Goal: Transaction & Acquisition: Purchase product/service

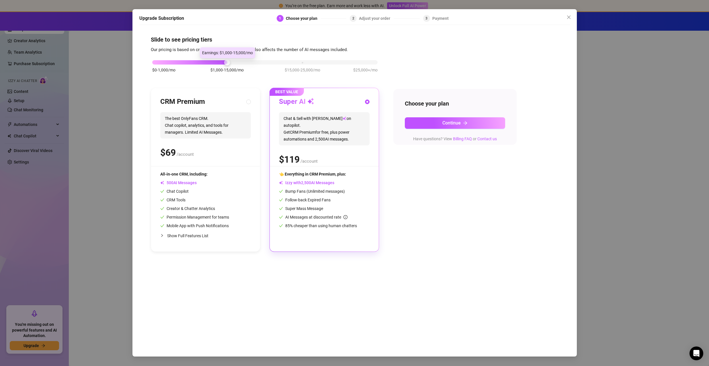
drag, startPoint x: 227, startPoint y: 63, endPoint x: 237, endPoint y: 61, distance: 10.0
click at [237, 61] on div "$0-1,000/mo $1,000-15,000/mo $15,000-25,000/mo $25,000+/mo" at bounding box center [264, 60] width 225 height 3
click at [423, 178] on div "$0-1,000/mo $1,000-15,000/mo $15,000-25,000/mo $25,000+/mo CRM Premium The best…" at bounding box center [354, 152] width 407 height 199
click at [210, 119] on span "The best OnlyFans CRM. Chat copilot, analytics, and tools for managers. Limited…" at bounding box center [205, 125] width 91 height 26
radio input "true"
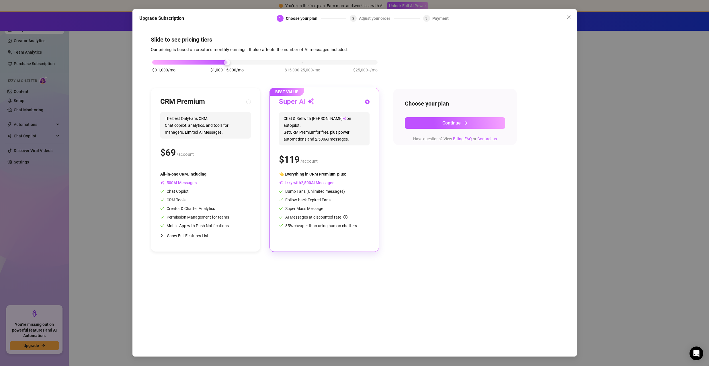
radio input "false"
click at [305, 119] on span "Chat & Sell with Izzy on autopilot. Get CRM Premium for free, plus power automa…" at bounding box center [324, 128] width 91 height 33
radio input "false"
radio input "true"
click at [230, 119] on span "The best OnlyFans CRM. Chat copilot, analytics, and tools for managers. Limited…" at bounding box center [205, 125] width 91 height 26
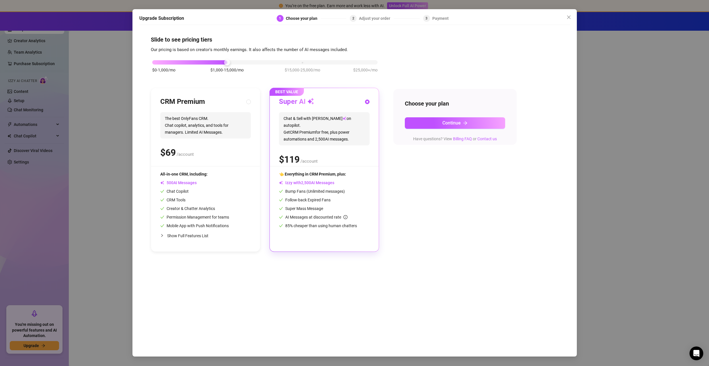
radio input "true"
radio input "false"
click at [296, 119] on span "Chat & Sell with Izzy on autopilot. Get CRM Premium for free, plus power automa…" at bounding box center [324, 128] width 91 height 33
radio input "false"
radio input "true"
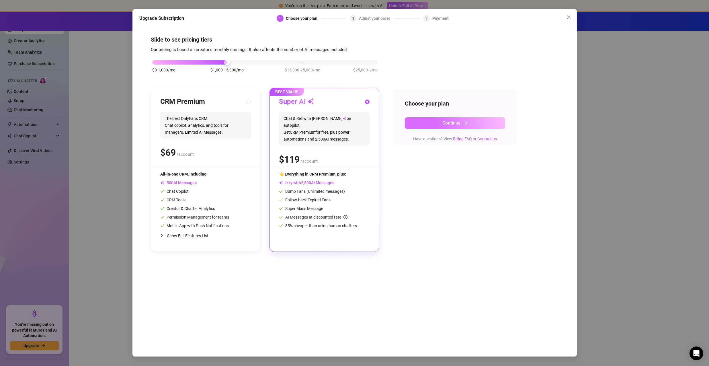
click at [451, 121] on span "Continue" at bounding box center [451, 122] width 18 height 5
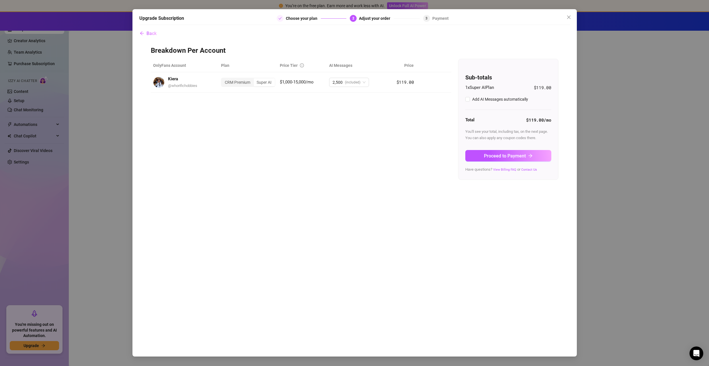
checkbox input "true"
click at [359, 82] on span "(included)" at bounding box center [352, 82] width 15 height 9
click at [290, 116] on div "OnlyFans Account Plan Price Tier AI Messages Price Kiera @ whorifichobbies CRM …" at bounding box center [354, 119] width 407 height 121
click at [498, 152] on button "Proceed to Payment" at bounding box center [508, 155] width 86 height 11
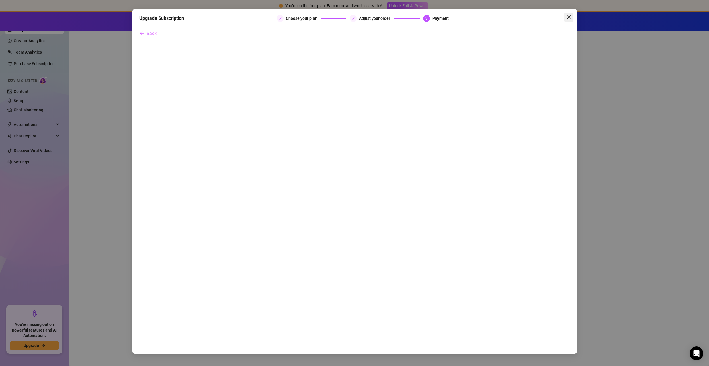
click at [568, 15] on icon "close" at bounding box center [568, 17] width 5 height 5
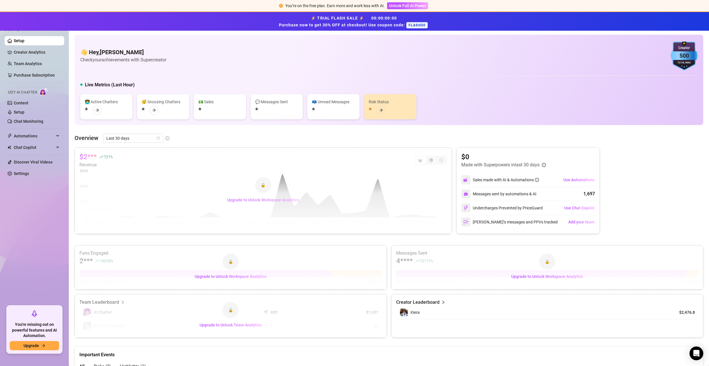
click at [268, 199] on span "Upgrade to Unlock Workspace Analytics" at bounding box center [263, 199] width 72 height 5
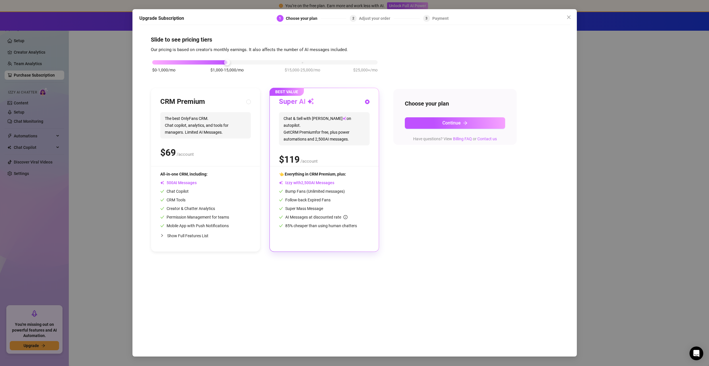
click at [566, 18] on span "Close" at bounding box center [568, 17] width 9 height 5
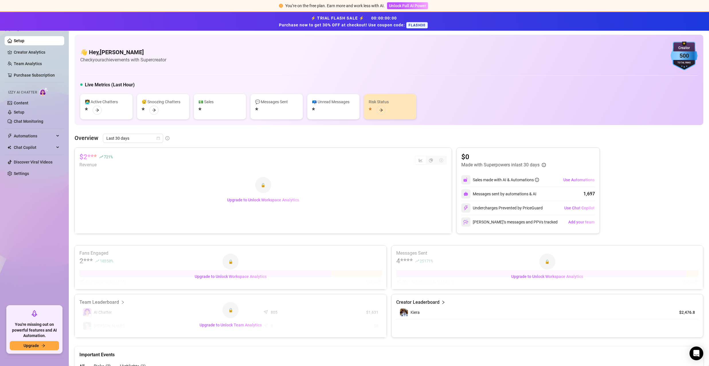
click at [459, 117] on div "👩‍💻 Active Chatters * 😴 Snoozing Chatters * 💵 Sales * 💬 Messages Sent * 📪 Unrea…" at bounding box center [388, 106] width 617 height 25
click at [415, 8] on span "Unlock Full AI Power" at bounding box center [407, 5] width 37 height 5
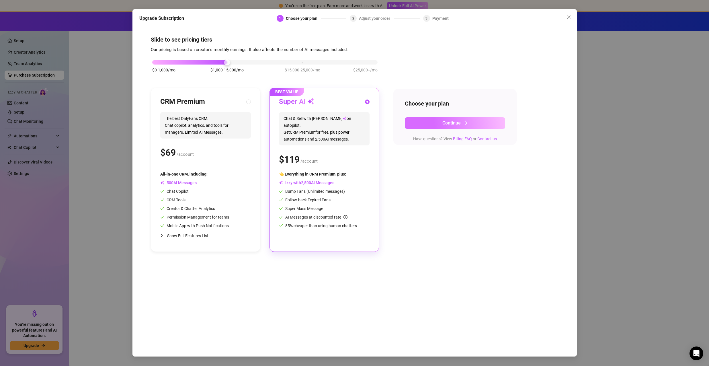
click at [428, 127] on button "Continue" at bounding box center [455, 122] width 100 height 11
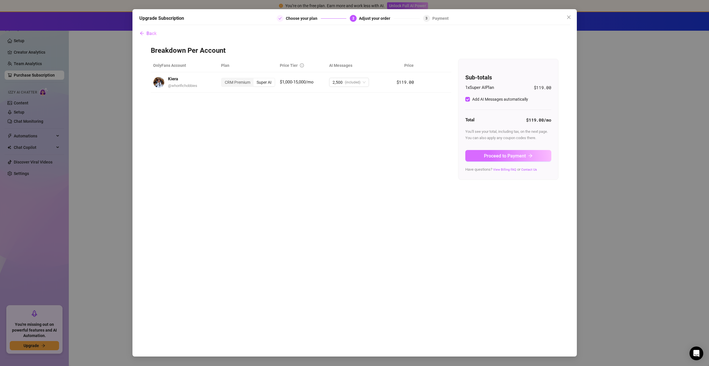
click at [479, 156] on button "Proceed to Payment" at bounding box center [508, 155] width 86 height 11
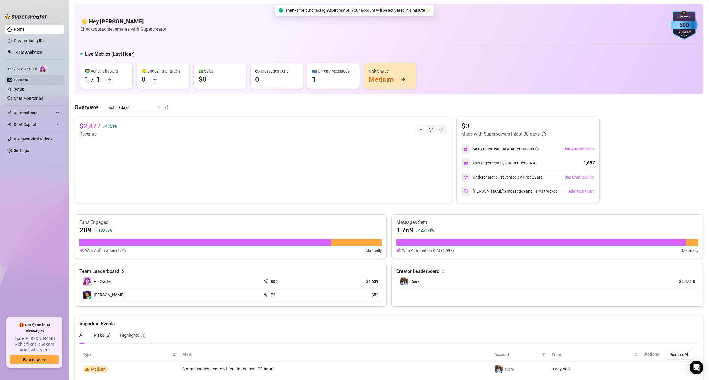
click at [28, 82] on link "Content" at bounding box center [21, 80] width 15 height 5
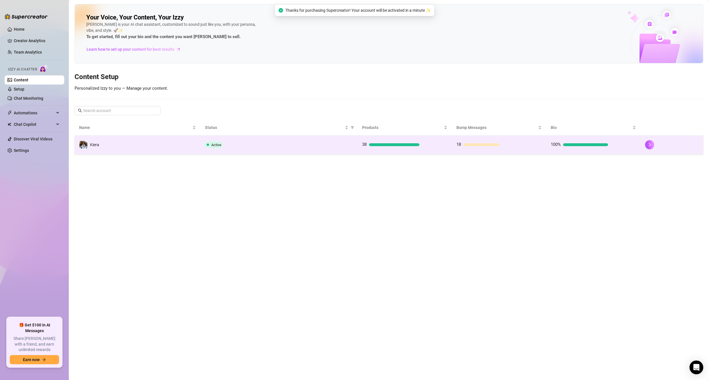
click at [309, 151] on td "Active" at bounding box center [278, 145] width 157 height 19
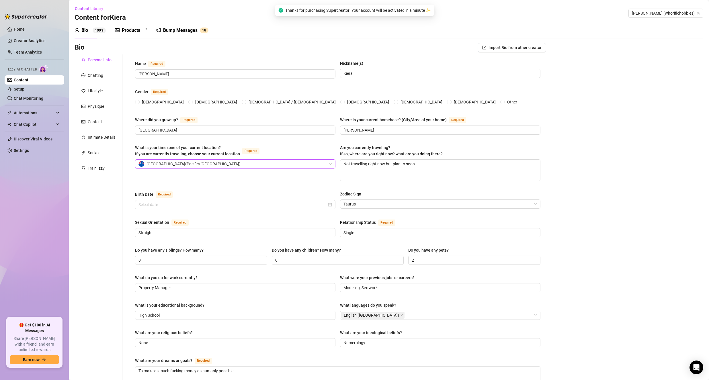
radio input "true"
checkbox input "true"
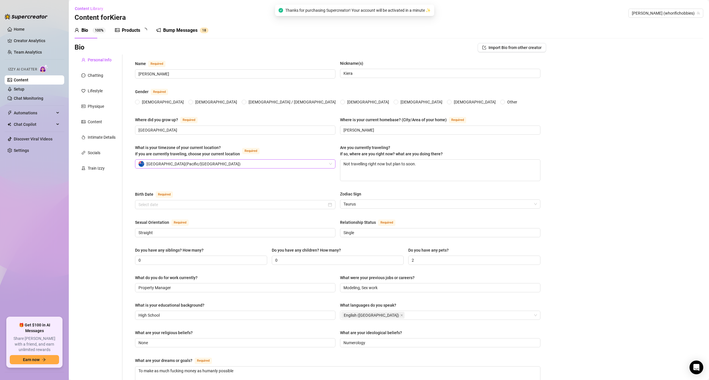
type input "[DATE]"
click at [101, 162] on div "Personal Info Chatting Lifestyle Physique Content Intimate Details Socials Trai…" at bounding box center [99, 286] width 48 height 465
click at [96, 154] on div "Socials" at bounding box center [94, 153] width 13 height 6
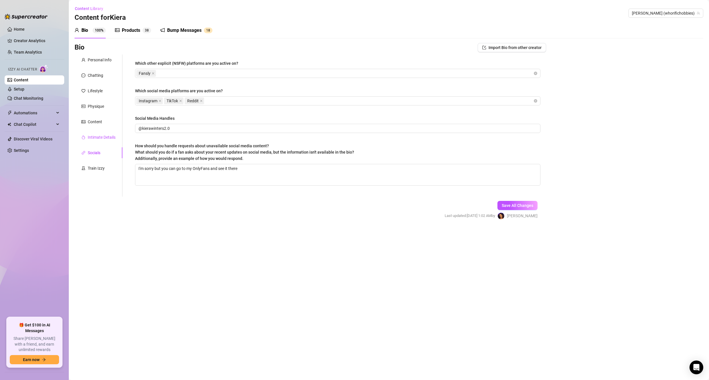
click at [101, 137] on div "Intimate Details" at bounding box center [102, 137] width 28 height 6
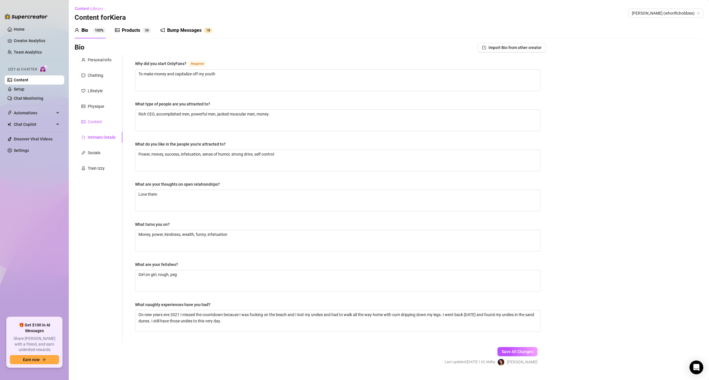
click at [99, 123] on div "Content" at bounding box center [95, 122] width 14 height 6
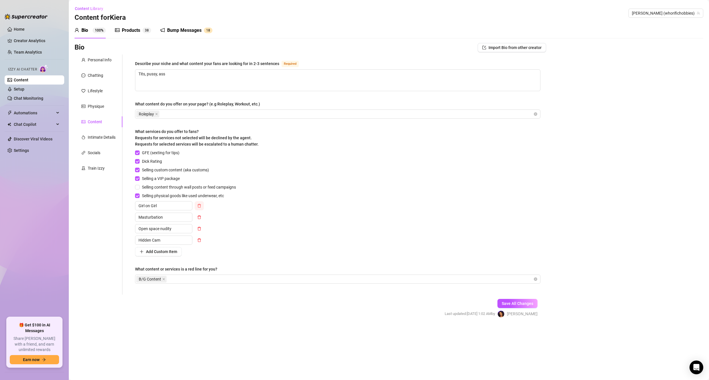
click at [198, 205] on icon "delete" at bounding box center [198, 206] width 3 height 4
type input "Open space nudity"
type input "Hidden Cam"
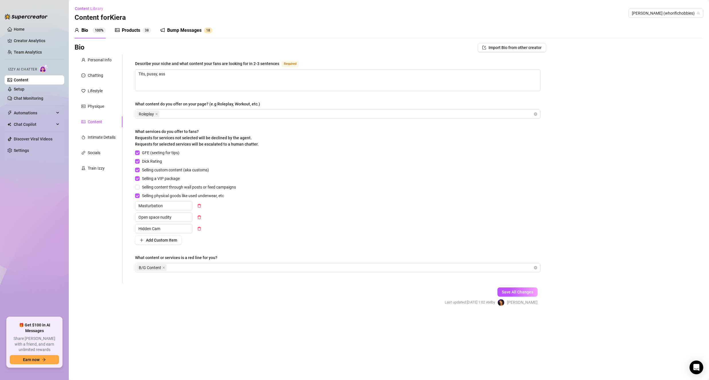
click at [199, 205] on icon "delete" at bounding box center [199, 206] width 4 height 4
type input "Hidden Cam"
click at [199, 205] on icon "delete" at bounding box center [199, 206] width 4 height 4
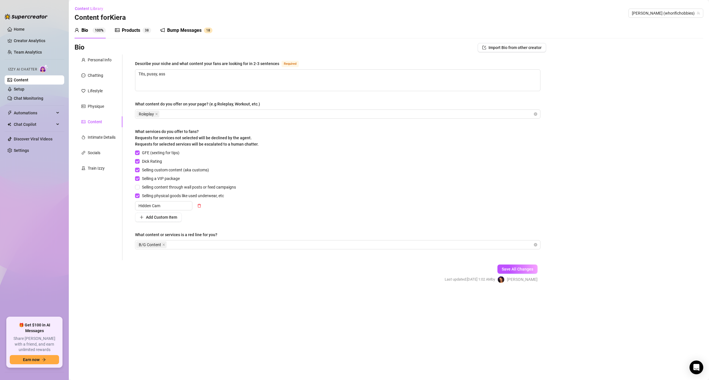
click at [199, 205] on icon "delete" at bounding box center [199, 206] width 4 height 4
click at [195, 186] on span "Selling content through wall posts or feed campaigns" at bounding box center [189, 187] width 99 height 6
click at [139, 186] on input "Selling content through wall posts or feed campaigns" at bounding box center [137, 187] width 4 height 4
click at [195, 186] on span "Selling content through wall posts or feed campaigns" at bounding box center [189, 187] width 99 height 6
click at [139, 186] on input "Selling content through wall posts or feed campaigns" at bounding box center [137, 187] width 4 height 4
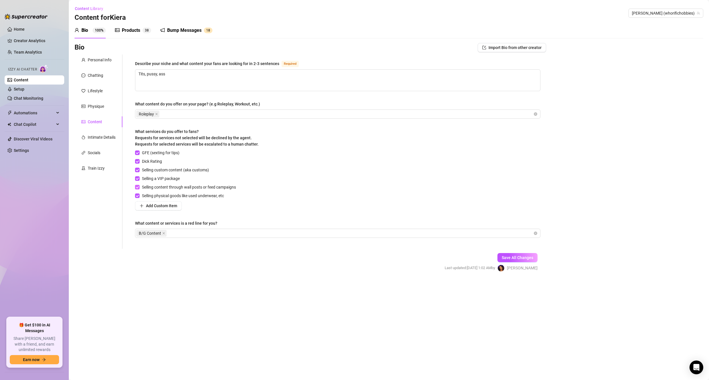
checkbox input "false"
click at [154, 162] on span "Dick Rating" at bounding box center [152, 161] width 25 height 6
click at [139, 162] on input "Dick Rating" at bounding box center [137, 161] width 4 height 4
checkbox input "false"
click at [165, 152] on span "GFE (sexting for tips)" at bounding box center [161, 153] width 42 height 6
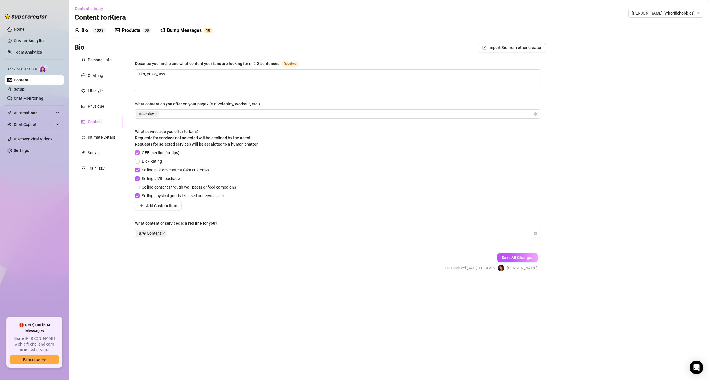
click at [139, 152] on input "GFE (sexting for tips)" at bounding box center [137, 152] width 4 height 4
checkbox input "false"
click at [248, 282] on main "Content Library Content for [PERSON_NAME] [PERSON_NAME] (whorifichobbies) Bio 1…" at bounding box center [389, 190] width 640 height 380
drag, startPoint x: 183, startPoint y: 74, endPoint x: 139, endPoint y: 72, distance: 44.2
click at [139, 72] on textarea "Tits, pussy, ass" at bounding box center [337, 80] width 405 height 21
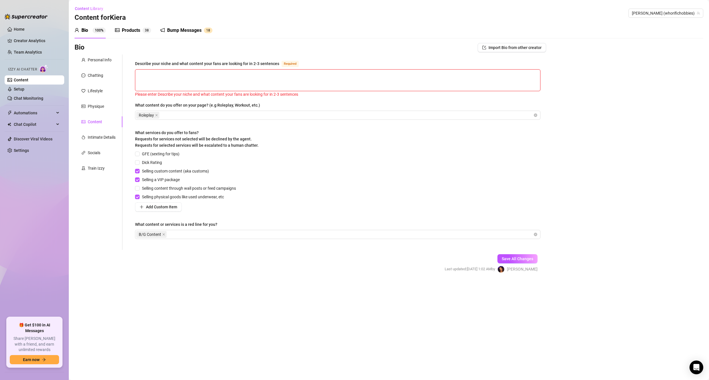
type textarea "M"
type textarea "M<"
type textarea "M<y"
type textarea "M<"
type textarea "M"
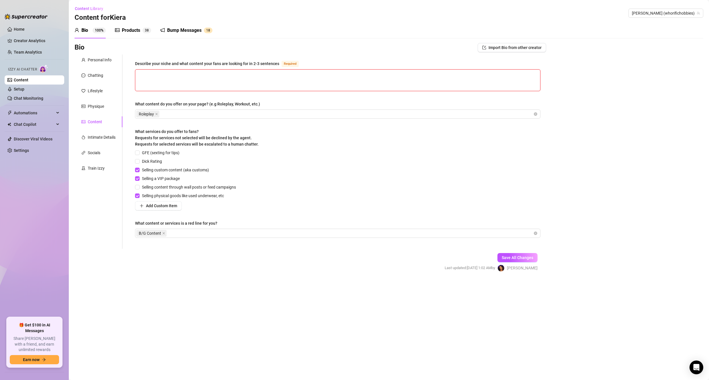
type textarea "y"
type textarea "M"
type textarea "My"
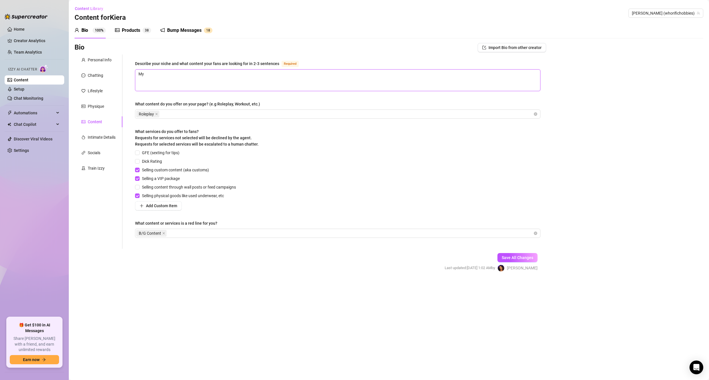
type textarea "My"
type textarea "My f"
type textarea "My fan"
type textarea "My fans"
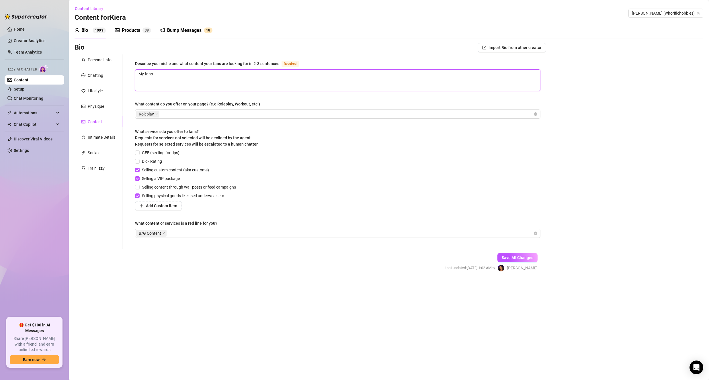
type textarea "My fans a"
type textarea "My fans ar"
type textarea "My fans are"
type textarea "My fans are l"
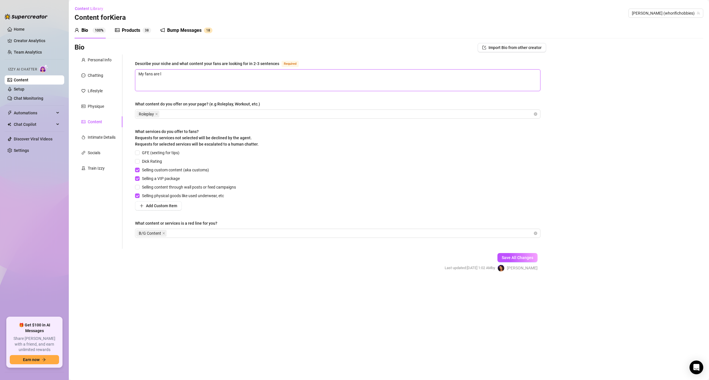
type textarea "My fans are lo"
type textarea "My fans are loo"
type textarea "My fans are look"
type textarea "My fans are looki"
type textarea "My fans are lookin"
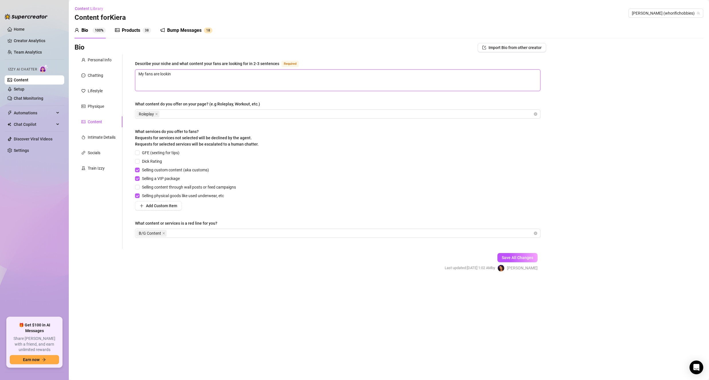
type textarea "My fans are looking"
type textarea "My fans are looking f"
type textarea "My fans are looking fo"
type textarea "My fans are looking for"
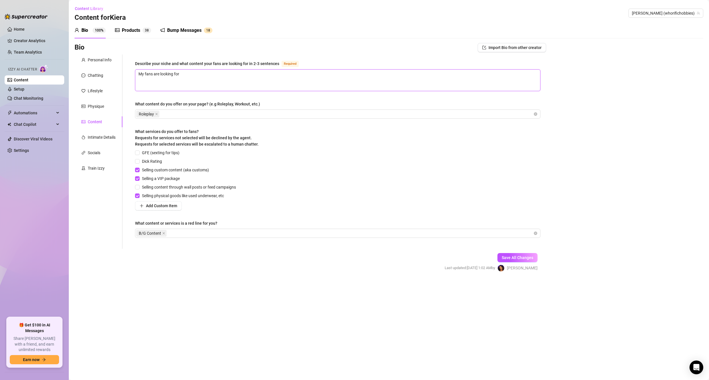
type textarea "My fans are looking for"
type textarea "My fans are looking for s"
type textarea "My fans are looking for se"
type textarea "My fans are looking for sex"
type textarea "My fans are looking for sexy"
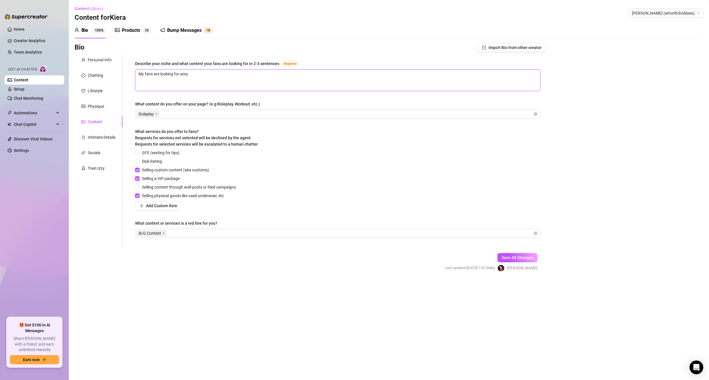
type textarea "My fans are looking for sexy"
type textarea "My fans are looking for sexy c"
type textarea "My fans are looking for sexy co"
type textarea "My fans are looking for sexy con"
type textarea "My fans are looking for sexy cont"
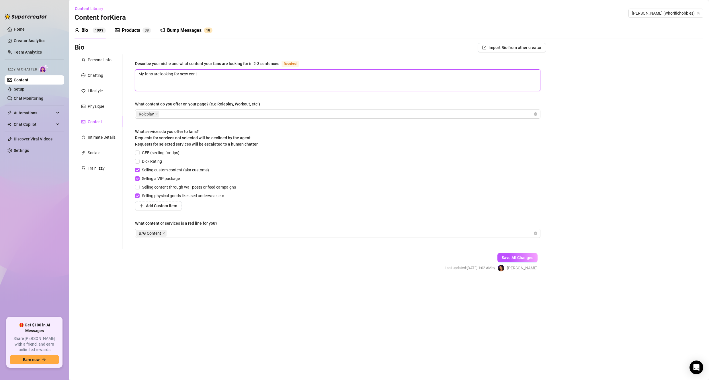
type textarea "My fans are looking for sexy [PERSON_NAME]"
type textarea "My fans are looking for sexy conten"
type textarea "My fans are looking for sexy content"
type textarea "My fans are looking for sexy content i"
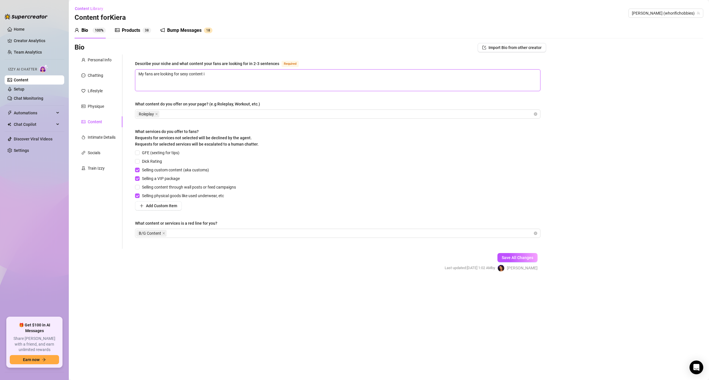
type textarea "My fans are looking for sexy content in"
type textarea "My fans are looking for sexy in"
type textarea "My fans are looking for csexy in"
type textarea "My fans are looking for cpnsexy in"
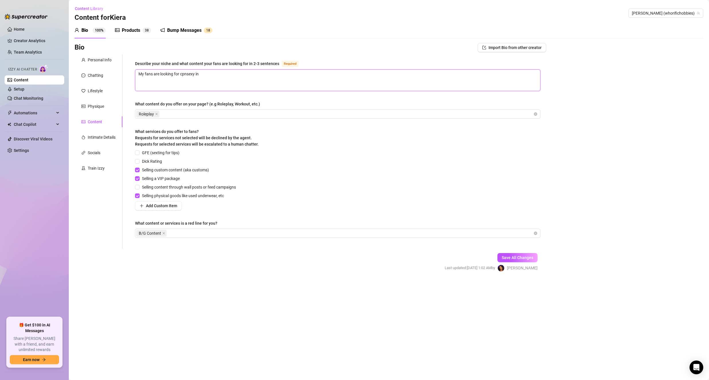
type textarea "My fans are looking for cpnmsexy in"
type textarea "My fans are looking for cpnmtsexy in"
type textarea "My fans are looking for cpnmsexy in"
type textarea "My fans are looking for cpnsexy in"
type textarea "My fans are looking for cpsexy in"
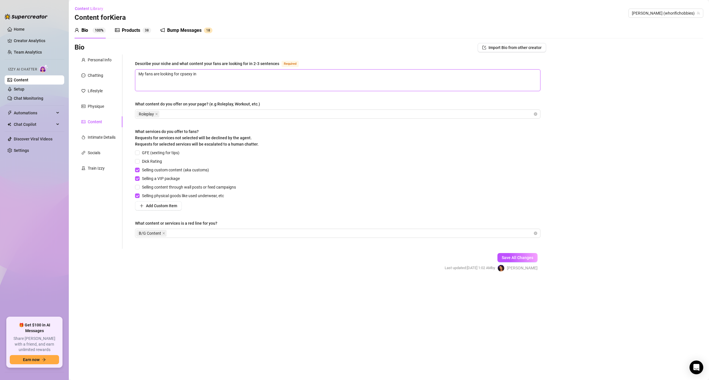
type textarea "My fans are looking for csexy in"
type textarea "My fans are looking for cosexy in"
type textarea "My fans are looking for consexy in"
type textarea "My fans are looking for contsexy in"
type textarea "My fans are looking for contesexy in"
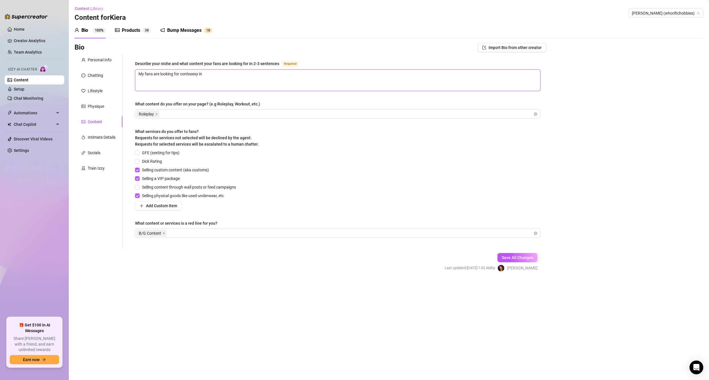
type textarea "My fans are looking for contensexy in"
type textarea "My fans are looking for contentsexy in"
type textarea "My fans are looking for content sexy in"
type textarea "My fans are looking for content sexy in s"
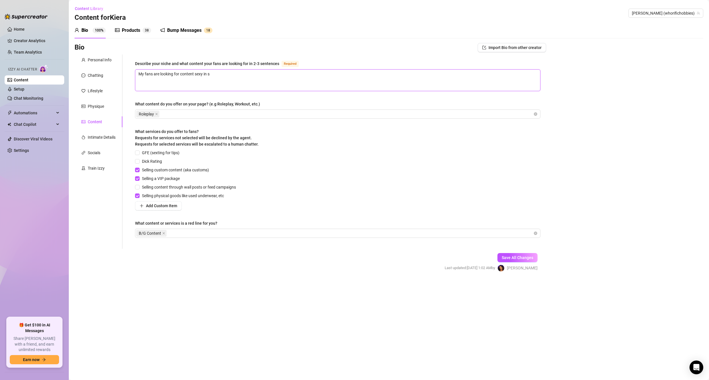
type textarea "My fans are looking for content sexy in se"
type textarea "My fans are looking for content sexy in sex"
type textarea "My fans are looking for content sexy in se"
type textarea "My fans are looking for content sexy in s"
type textarea "My fans are looking for content sexy in"
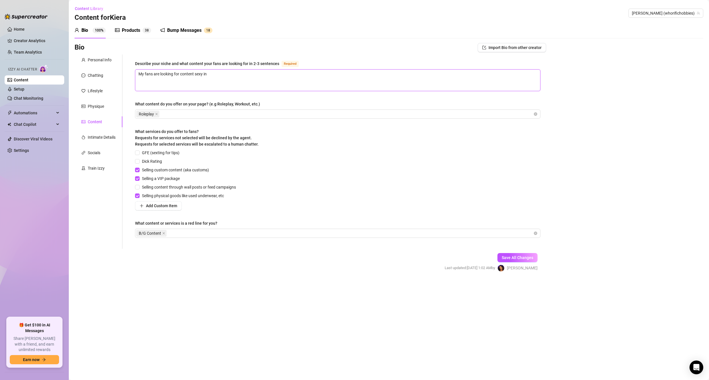
type textarea "My fans are looking for content sexy in"
type textarea "My fans are looking for content sexy i"
type textarea "My fans are looking for content sexy"
type textarea "My fans are looking for content sex"
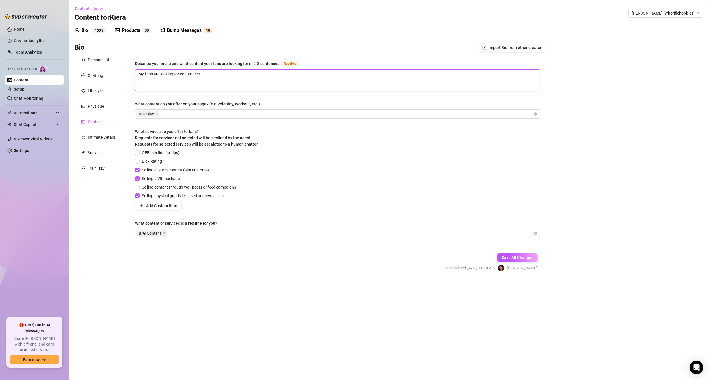
type textarea "My fans are looking for content se"
type textarea "My fans are looking for content s"
type textarea "My fans are looking for content"
type textarea "My fans are looking for contenti"
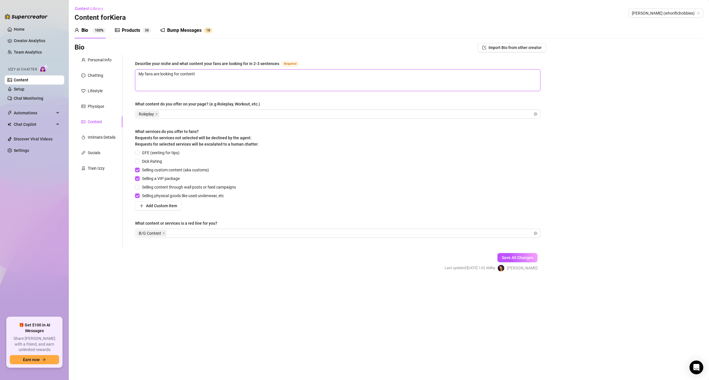
type textarea "My fans are looking for contentin"
type textarea "My fans are looking for contenti"
type textarea "My fans are looking for content"
type textarea "My fans are looking for content i"
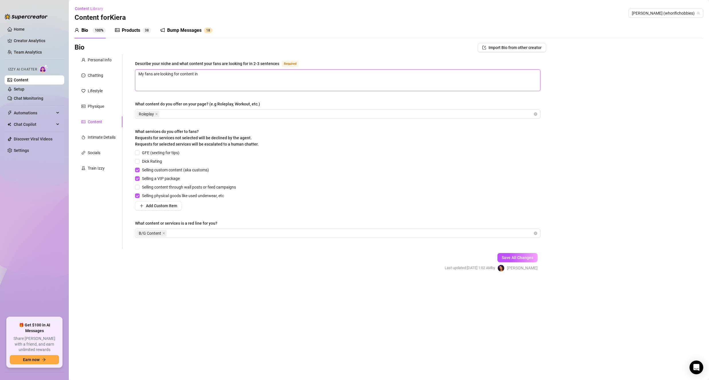
type textarea "My fans are looking for content in"
click at [365, 72] on textarea "My fans are looking for content in sexy clothing. Solo play and general nudes, …" at bounding box center [337, 80] width 405 height 21
click at [389, 72] on textarea "My fans are looking for content in sexy clothing. Solo play and general nudes, …" at bounding box center [337, 80] width 405 height 21
click at [376, 73] on textarea "My fans are looking for content in sexy clothing. Solo play and general nudes, …" at bounding box center [337, 80] width 405 height 21
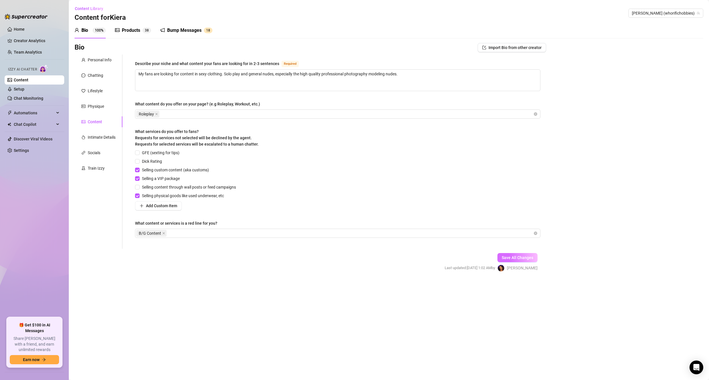
click at [502, 258] on span "Save All Changes" at bounding box center [517, 257] width 32 height 5
click at [182, 33] on div "Bump Messages" at bounding box center [184, 30] width 34 height 7
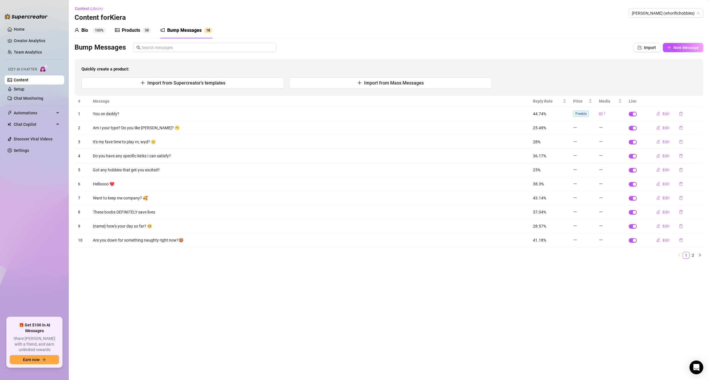
click at [145, 32] on span "3" at bounding box center [146, 30] width 2 height 4
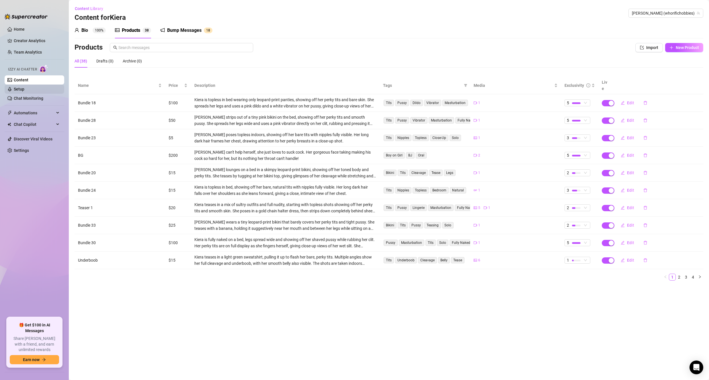
click at [24, 89] on link "Setup" at bounding box center [19, 89] width 11 height 5
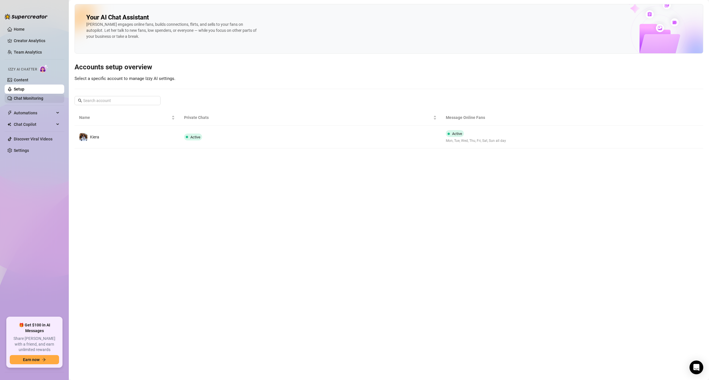
click at [41, 100] on link "Chat Monitoring" at bounding box center [29, 98] width 30 height 5
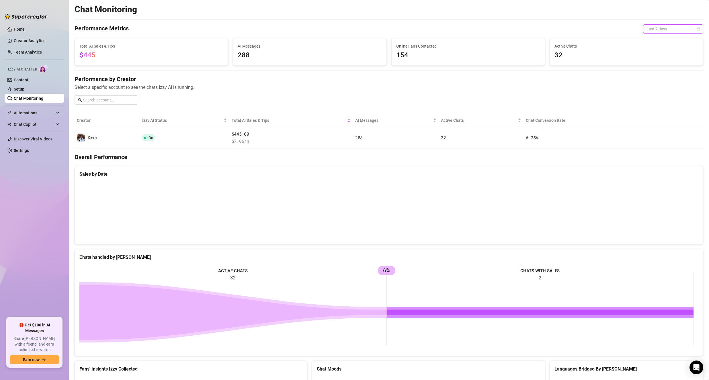
click at [676, 28] on span "Last 7 days" at bounding box center [672, 29] width 53 height 9
click at [669, 58] on div "Last 30 days" at bounding box center [667, 59] width 51 height 6
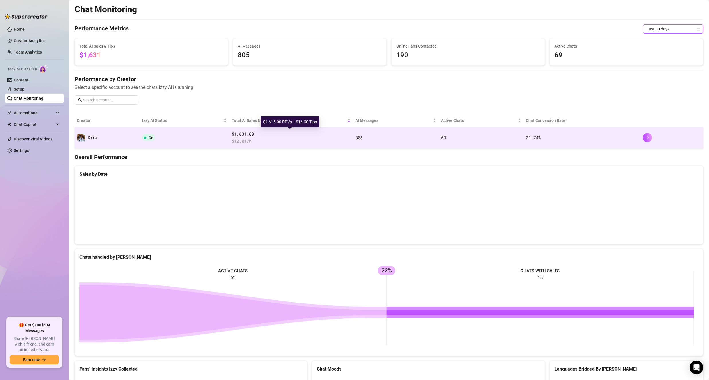
click at [338, 135] on span "$1,631.00" at bounding box center [291, 134] width 119 height 7
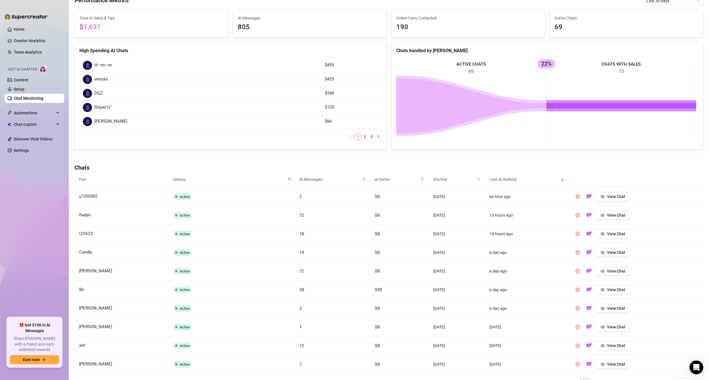
scroll to position [57, 0]
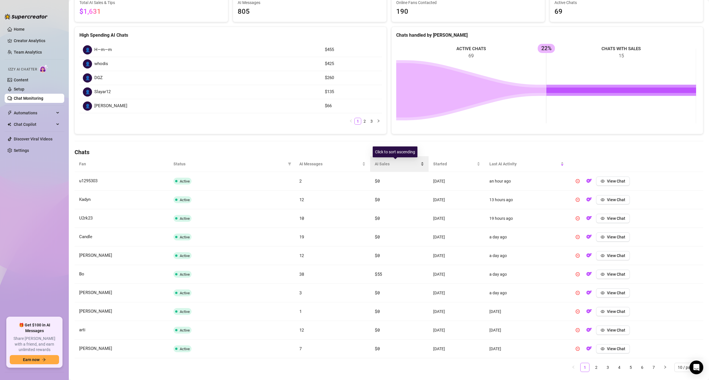
click at [395, 164] on span "AI Sales" at bounding box center [397, 164] width 45 height 6
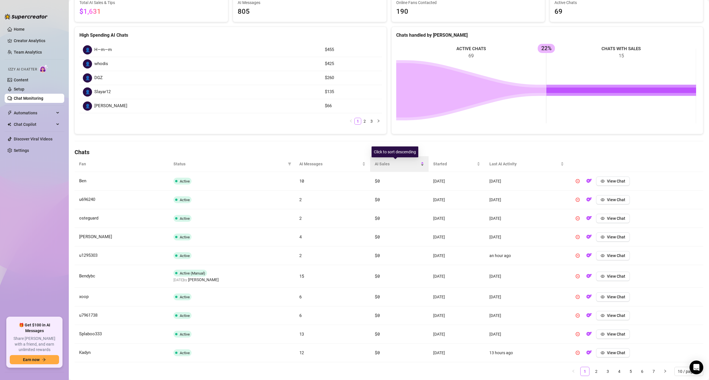
click at [395, 164] on span "AI Sales" at bounding box center [397, 164] width 45 height 6
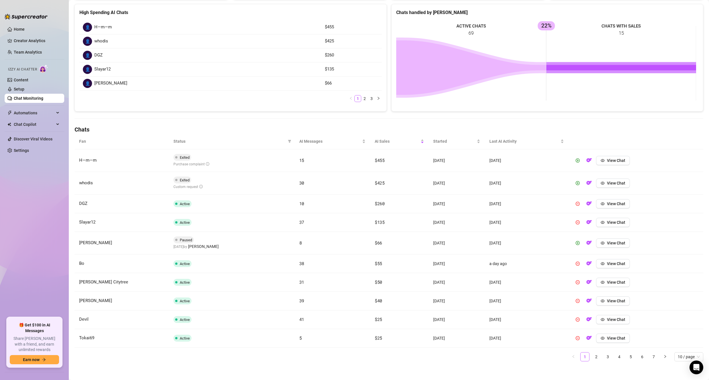
scroll to position [83, 0]
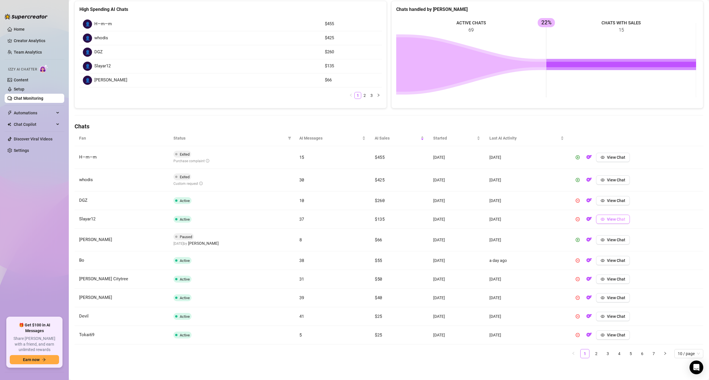
click at [616, 220] on span "View Chat" at bounding box center [616, 219] width 18 height 5
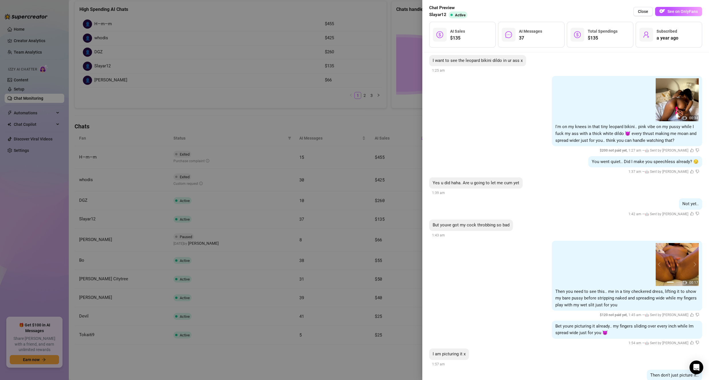
scroll to position [1888, 0]
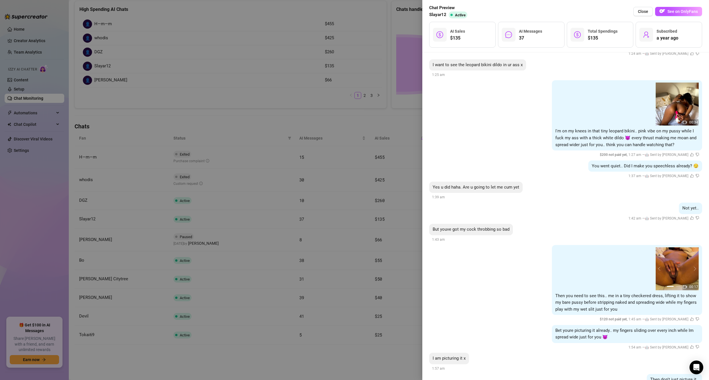
click at [314, 345] on div at bounding box center [354, 190] width 709 height 380
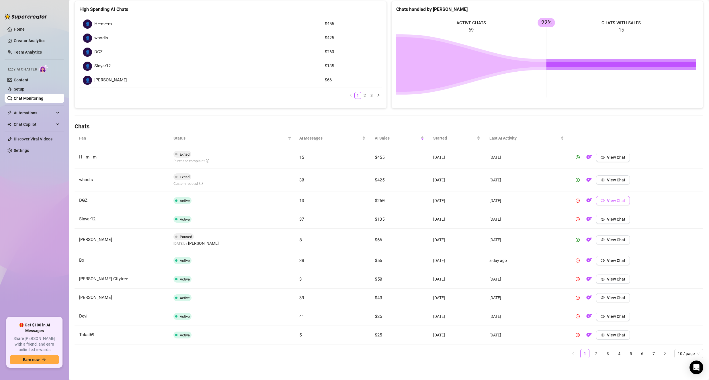
click at [603, 202] on button "View Chat" at bounding box center [613, 200] width 34 height 9
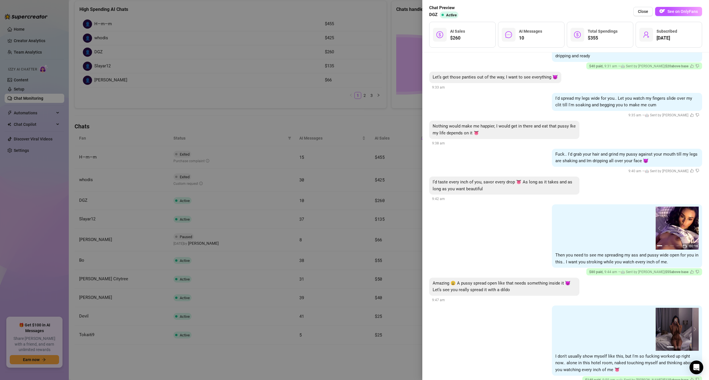
scroll to position [473, 0]
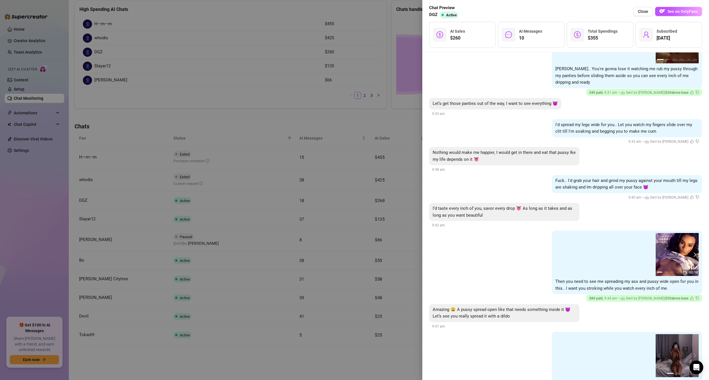
click at [691, 254] on button "next" at bounding box center [693, 254] width 5 height 5
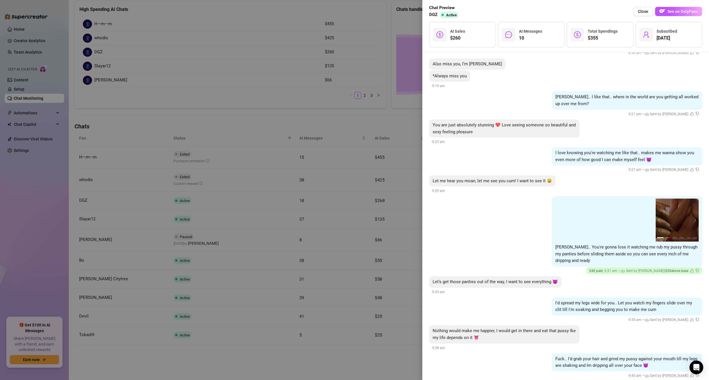
scroll to position [272, 0]
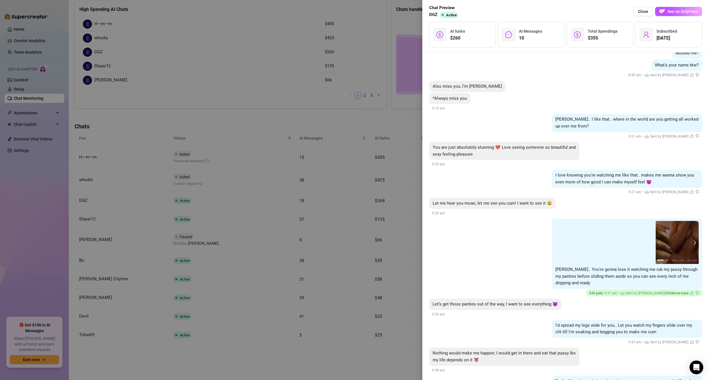
click at [691, 244] on button "next" at bounding box center [693, 242] width 5 height 5
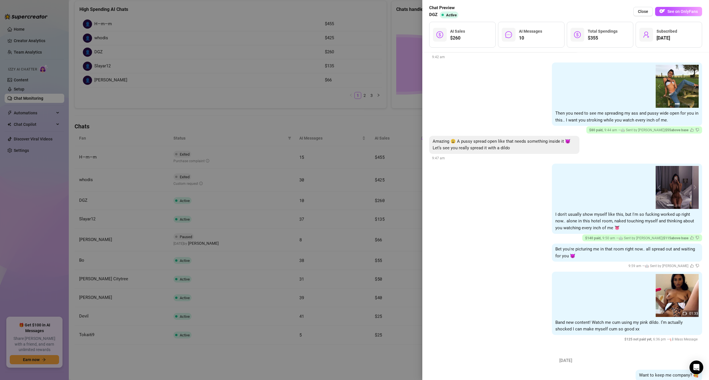
scroll to position [759, 0]
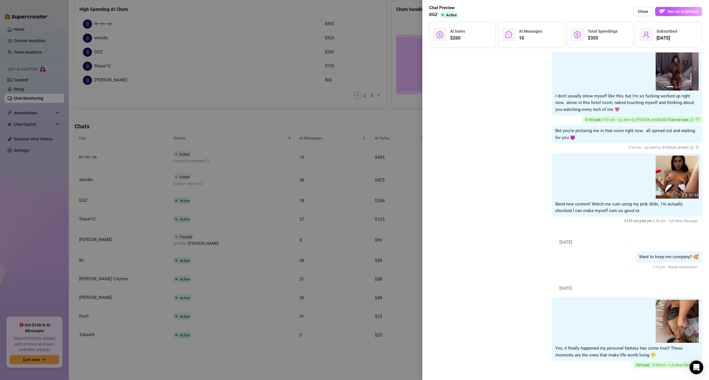
click at [293, 86] on div at bounding box center [354, 190] width 709 height 380
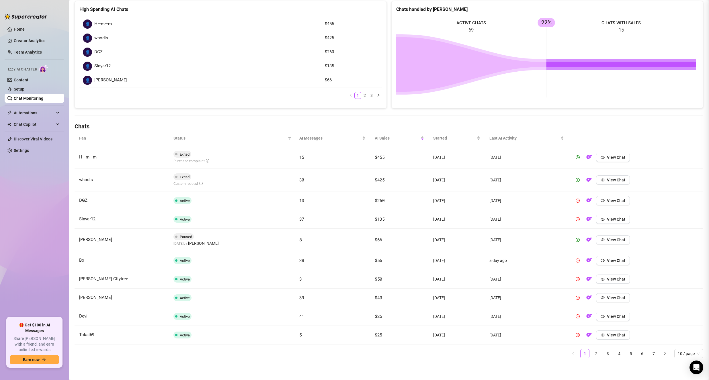
scroll to position [0, 0]
click at [592, 352] on link "2" at bounding box center [596, 353] width 9 height 9
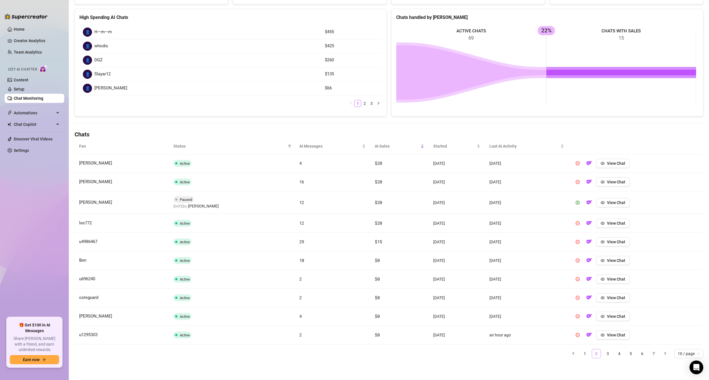
scroll to position [75, 0]
click at [582, 355] on link "1" at bounding box center [584, 353] width 9 height 9
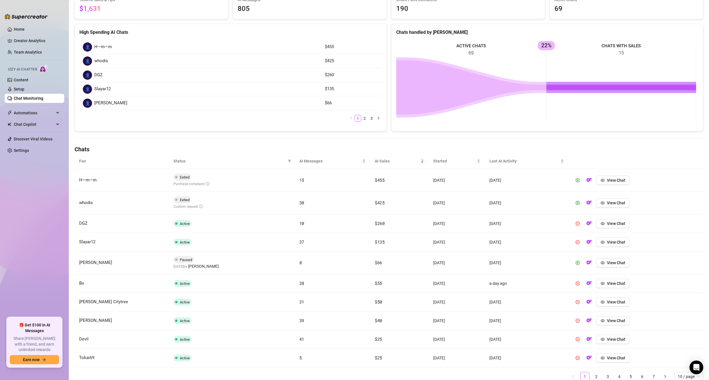
scroll to position [0, 0]
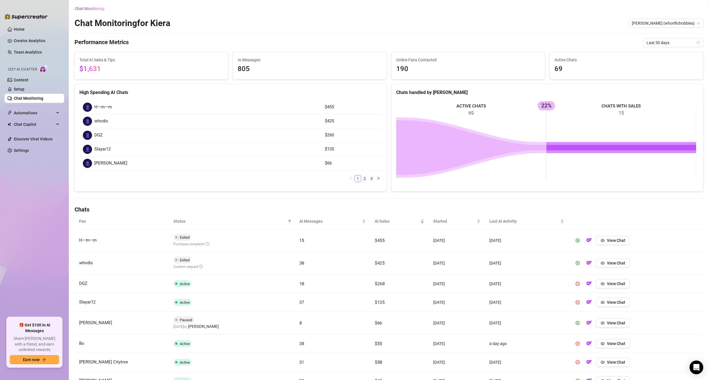
click at [19, 204] on ul "Home Creator Analytics Team Analytics Izzy AI Chatter Content Setup Chat Monito…" at bounding box center [35, 168] width 60 height 293
click at [39, 117] on span "Automations" at bounding box center [34, 112] width 41 height 9
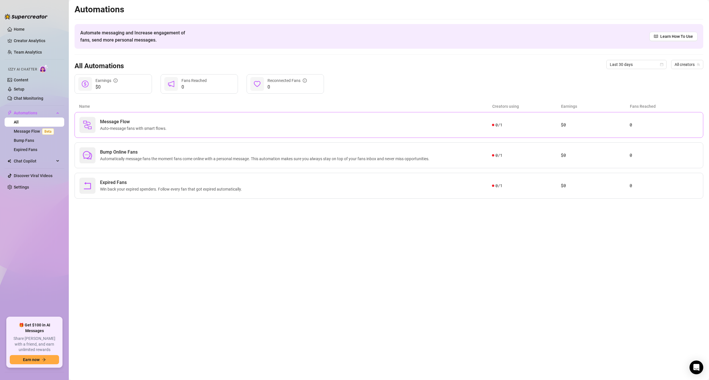
click at [167, 121] on span "Message Flow" at bounding box center [134, 121] width 69 height 7
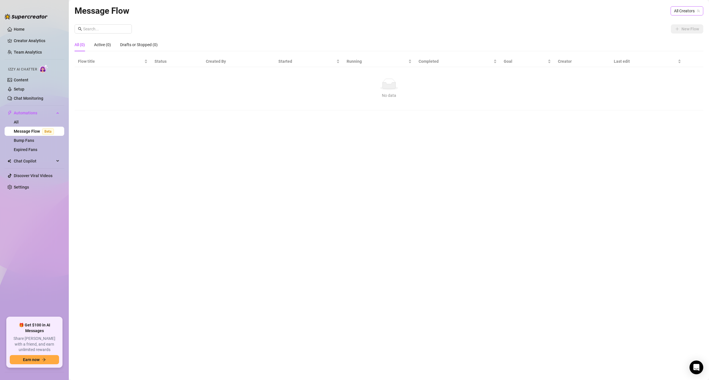
click at [681, 8] on span "All Creators" at bounding box center [687, 11] width 26 height 9
click at [674, 33] on span "( whorifichobbies )" at bounding box center [682, 32] width 31 height 6
click at [681, 29] on span "New Flow" at bounding box center [689, 29] width 17 height 5
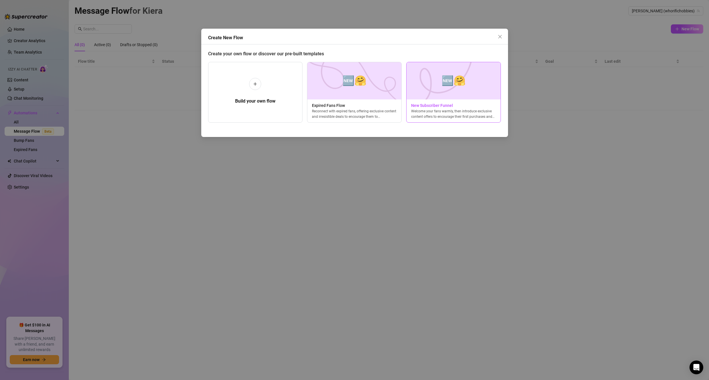
click at [440, 90] on img at bounding box center [453, 80] width 95 height 37
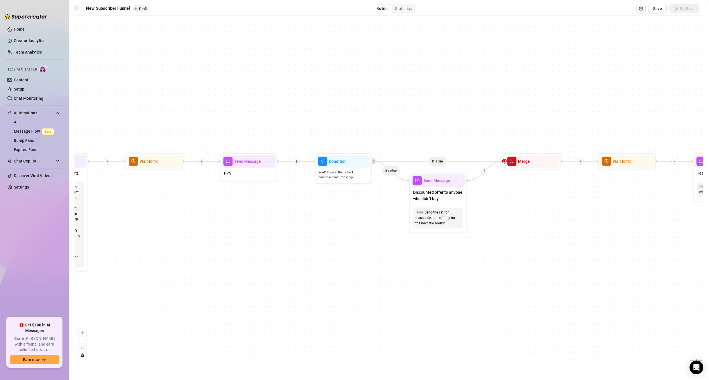
drag, startPoint x: 190, startPoint y: 224, endPoint x: 322, endPoint y: 224, distance: 131.8
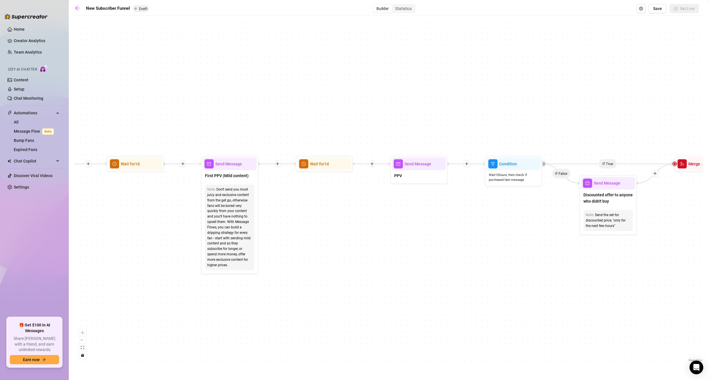
drag, startPoint x: 322, startPoint y: 224, endPoint x: 361, endPoint y: 233, distance: 39.8
click at [361, 233] on div "If True If True If True If False If False If False If True If False Merge Merge…" at bounding box center [389, 191] width 628 height 344
drag, startPoint x: 160, startPoint y: 299, endPoint x: 438, endPoint y: 281, distance: 278.6
click at [394, 285] on div "If True If True If True If False If False If False If True If False Merge Merge…" at bounding box center [389, 191] width 628 height 344
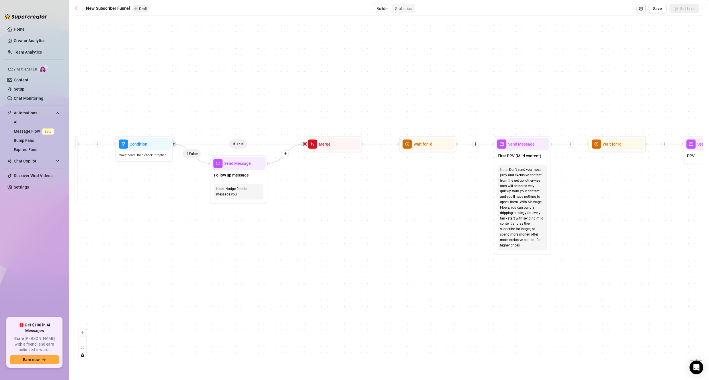
drag, startPoint x: 247, startPoint y: 288, endPoint x: 403, endPoint y: 271, distance: 156.3
click at [350, 275] on div "If True If True If True If False If False If False If True If False Merge Merge…" at bounding box center [389, 191] width 628 height 344
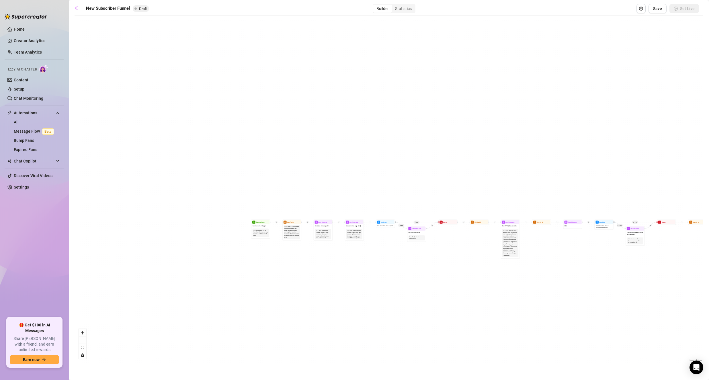
drag, startPoint x: 186, startPoint y: 266, endPoint x: 279, endPoint y: 264, distance: 93.1
click at [279, 264] on div "If True If True If True If False If False If False If True If False Merge Merge…" at bounding box center [389, 191] width 628 height 344
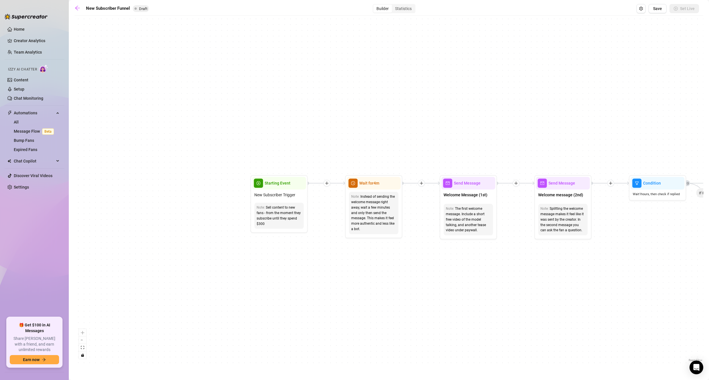
drag, startPoint x: 281, startPoint y: 241, endPoint x: 283, endPoint y: 263, distance: 22.2
click at [283, 263] on div "If True If True If True If False If False If False If True If False Merge Merge…" at bounding box center [389, 191] width 628 height 344
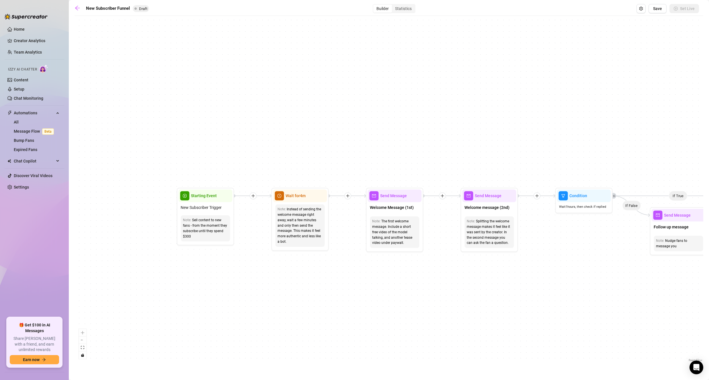
drag, startPoint x: 407, startPoint y: 256, endPoint x: 327, endPoint y: 269, distance: 81.5
click at [327, 269] on div "If True If True If True If False If False If False If True If False Merge Merge…" at bounding box center [389, 191] width 628 height 344
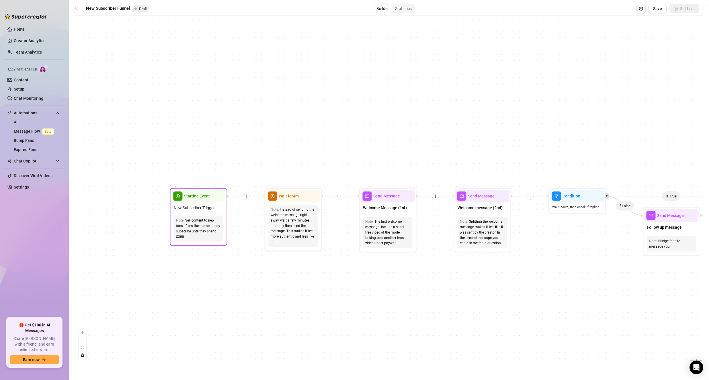
click at [198, 239] on div "Sell content to new fans - from the moment they subscribe until they spend $300" at bounding box center [198, 228] width 45 height 21
click at [348, 285] on div "If True If True If True If False If False If False If True If False Merge Merge…" at bounding box center [389, 191] width 628 height 344
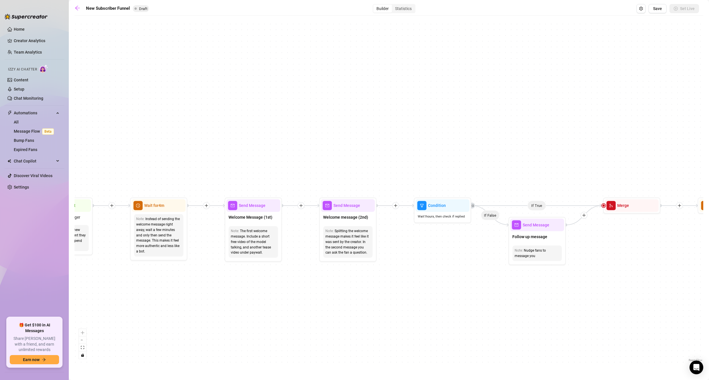
drag, startPoint x: 430, startPoint y: 293, endPoint x: 276, endPoint y: 307, distance: 154.5
click at [276, 307] on div "If True If True If True If False If False If False If True If False Merge Merge…" at bounding box center [389, 191] width 628 height 344
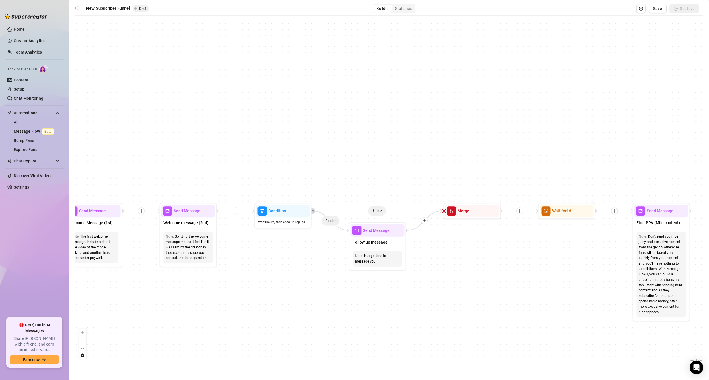
drag, startPoint x: 402, startPoint y: 312, endPoint x: 261, endPoint y: 314, distance: 141.6
click at [261, 314] on div "If True If True If True If False If False If False If True If False Merge Merge…" at bounding box center [389, 191] width 628 height 344
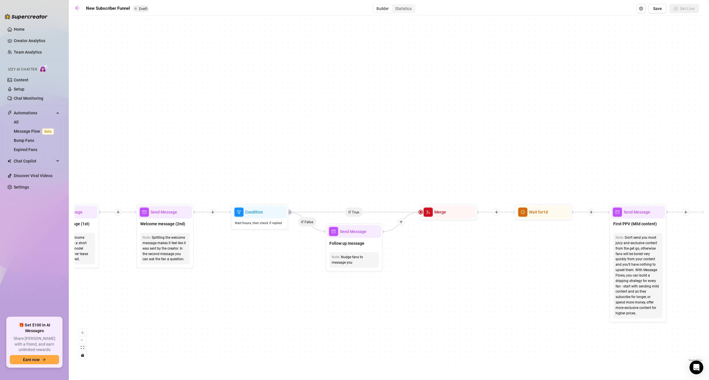
drag, startPoint x: 398, startPoint y: 315, endPoint x: 292, endPoint y: 318, distance: 106.1
click at [292, 318] on div "If True If True If True If False If False If False If True If False Merge Merge…" at bounding box center [389, 191] width 628 height 344
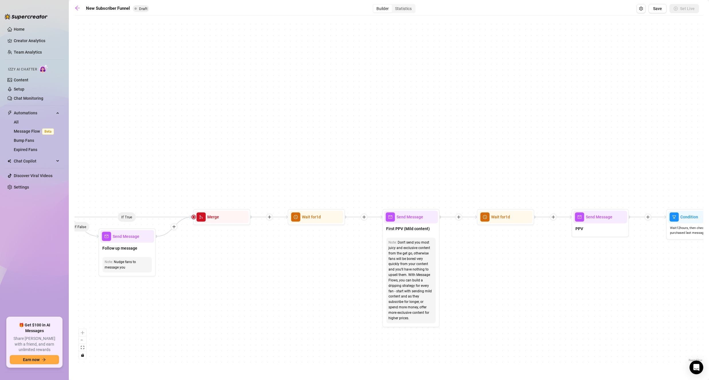
drag, startPoint x: 415, startPoint y: 319, endPoint x: 273, endPoint y: 322, distance: 142.7
click at [273, 322] on div "If True If True If True If False If False If False If True If False Merge Merge…" at bounding box center [389, 191] width 628 height 344
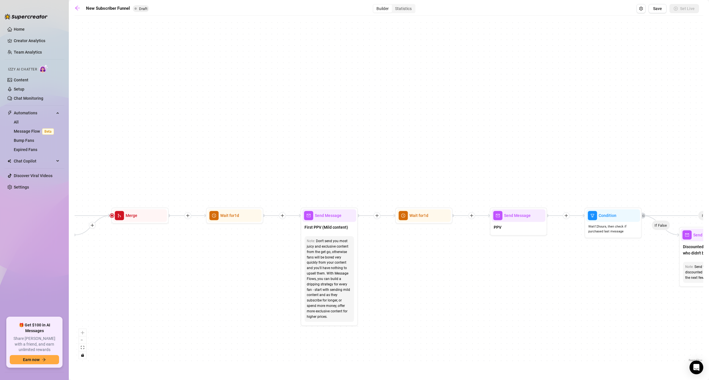
drag, startPoint x: 527, startPoint y: 322, endPoint x: 303, endPoint y: 312, distance: 223.7
click at [266, 311] on div "If True If True If True If False If False If False If True If False Merge Merge…" at bounding box center [389, 191] width 628 height 344
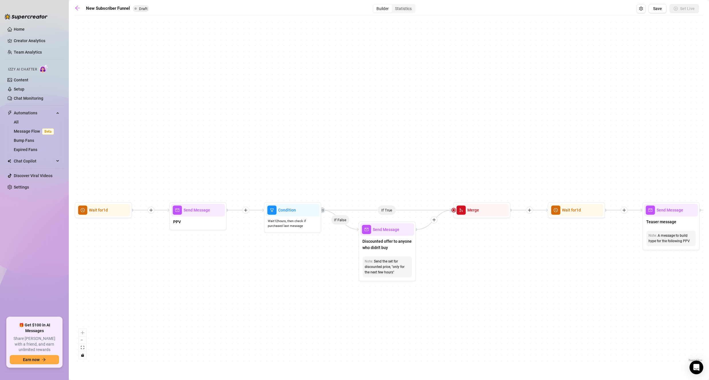
drag, startPoint x: 444, startPoint y: 317, endPoint x: 262, endPoint y: 320, distance: 182.0
click at [262, 320] on div "If True If True If True If False If False If False If True If False Merge Merge…" at bounding box center [389, 191] width 628 height 344
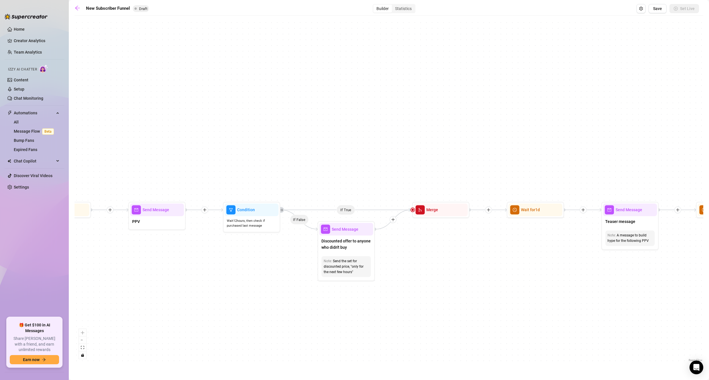
drag, startPoint x: 368, startPoint y: 321, endPoint x: 319, endPoint y: 320, distance: 48.1
click at [319, 320] on div "If True If True If True If False If False If False If True If False Merge Merge…" at bounding box center [389, 191] width 628 height 344
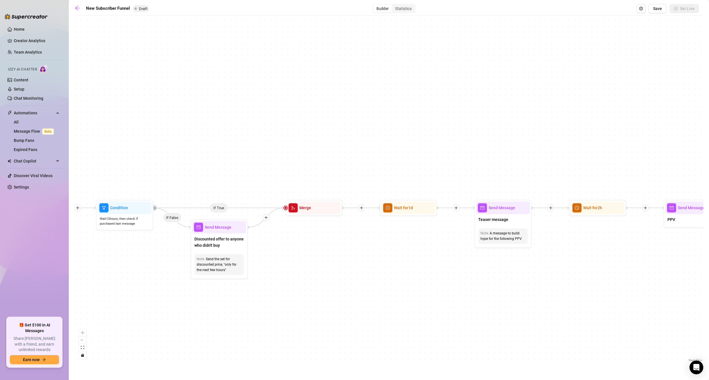
drag, startPoint x: 513, startPoint y: 331, endPoint x: 504, endPoint y: 308, distance: 25.1
click at [449, 334] on div "If True If True If True If False If False If False If True If False Merge Merge…" at bounding box center [389, 191] width 628 height 344
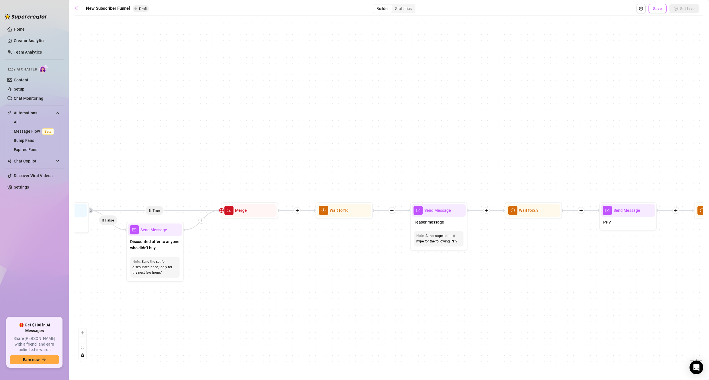
click at [659, 11] on span "Save" at bounding box center [657, 8] width 9 height 5
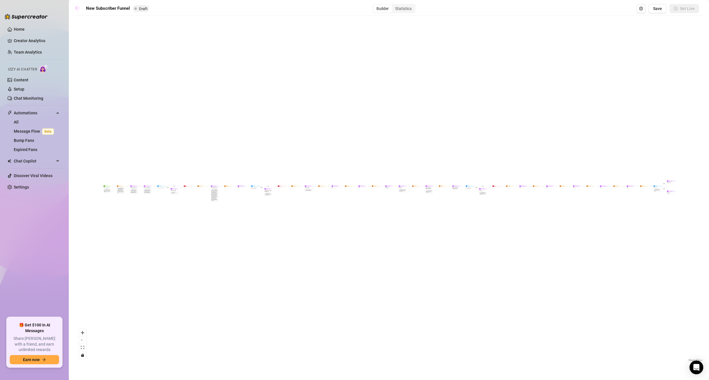
click at [79, 8] on icon "arrow-left" at bounding box center [77, 8] width 5 height 5
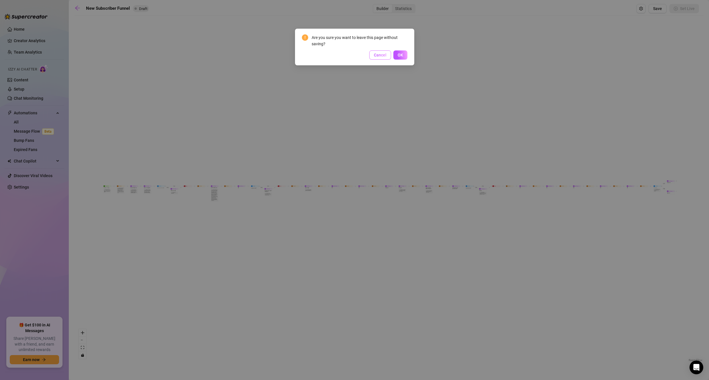
click at [382, 56] on span "Cancel" at bounding box center [380, 55] width 13 height 5
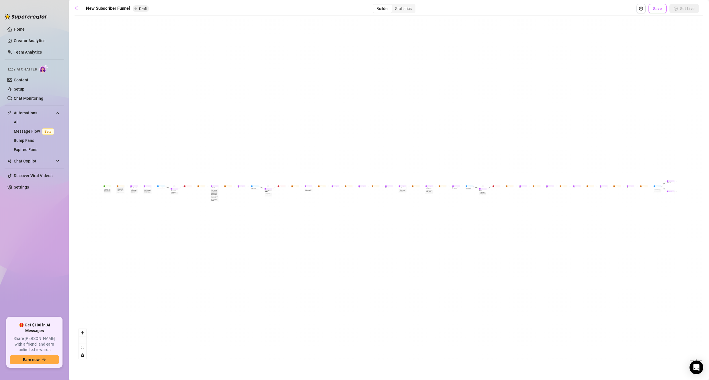
click at [660, 8] on span "Save" at bounding box center [657, 8] width 9 height 5
click at [78, 9] on icon "arrow-left" at bounding box center [78, 8] width 6 height 6
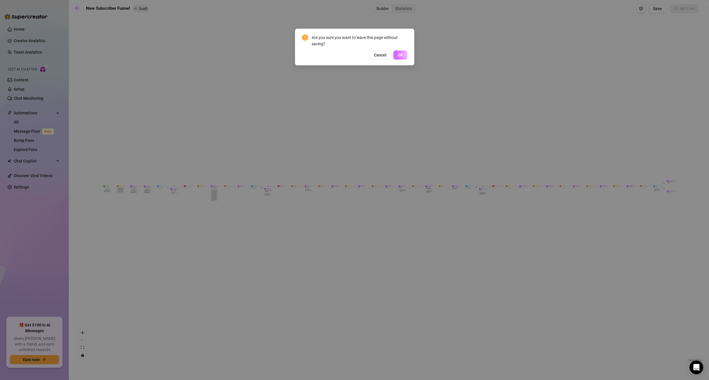
click at [401, 55] on span "OK" at bounding box center [399, 55] width 5 height 5
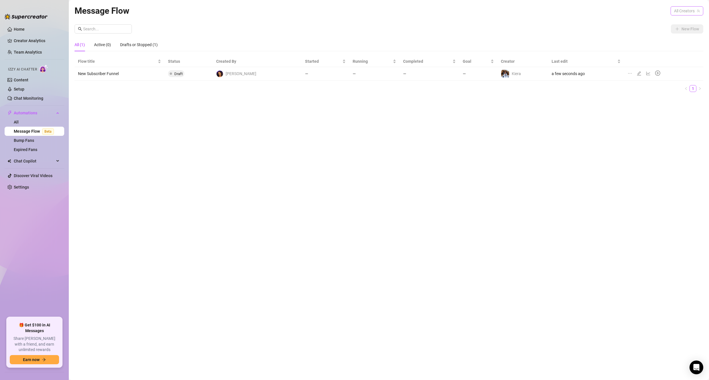
click at [697, 14] on span "All Creators" at bounding box center [687, 11] width 26 height 9
click at [673, 30] on span "( whorifichobbies )" at bounding box center [682, 32] width 31 height 6
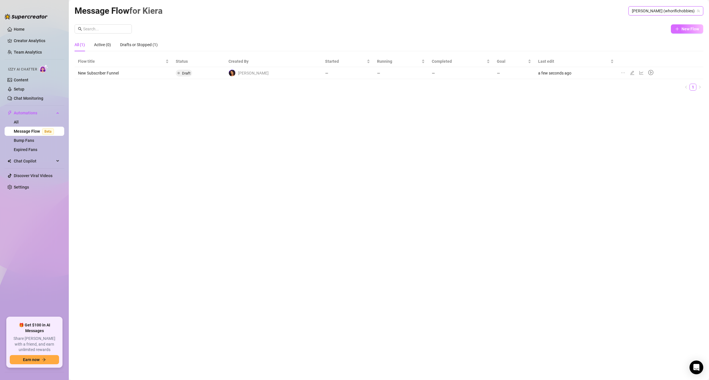
click at [684, 31] on span "New Flow" at bounding box center [689, 29] width 17 height 5
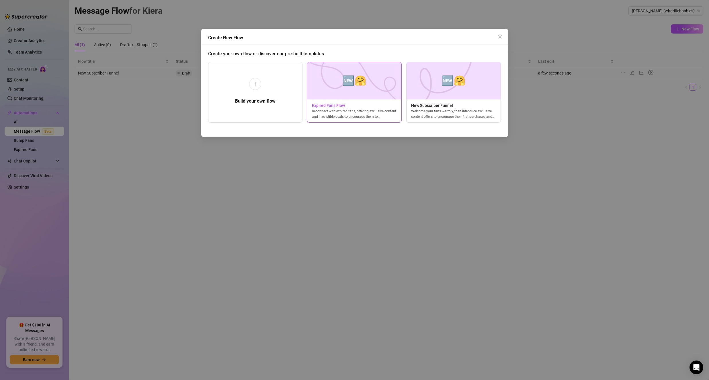
click at [371, 101] on div "🆕🤗 Expired Fans Flow Reconnect with expired fans, offering exclusive content an…" at bounding box center [354, 92] width 95 height 61
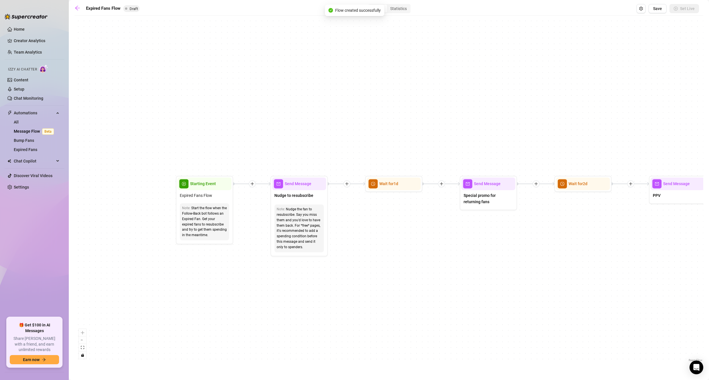
drag, startPoint x: 118, startPoint y: 206, endPoint x: 216, endPoint y: 267, distance: 114.9
click at [216, 267] on div "If True If False Send Message Send Message Wait for 2d Merge Send Message Follo…" at bounding box center [389, 191] width 628 height 344
drag, startPoint x: 420, startPoint y: 283, endPoint x: 326, endPoint y: 292, distance: 94.9
click at [326, 292] on div "If True If False Send Message Send Message Wait for 2d Merge Send Message Follo…" at bounding box center [389, 191] width 628 height 344
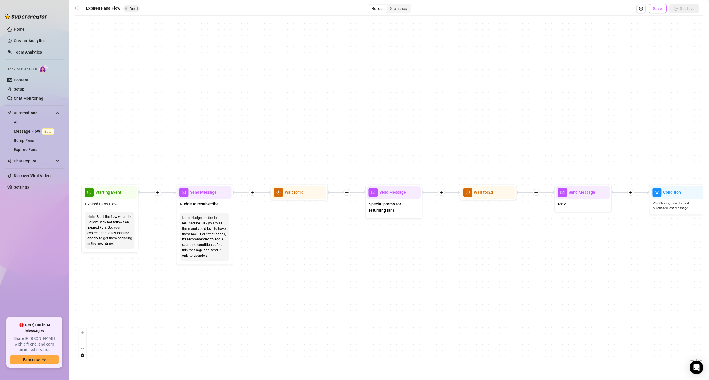
click at [656, 9] on span "Save" at bounding box center [657, 8] width 9 height 5
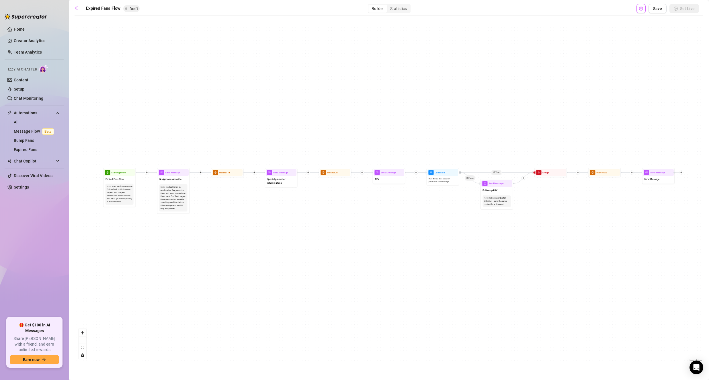
click at [644, 9] on button "Open Exit Rules" at bounding box center [640, 8] width 9 height 9
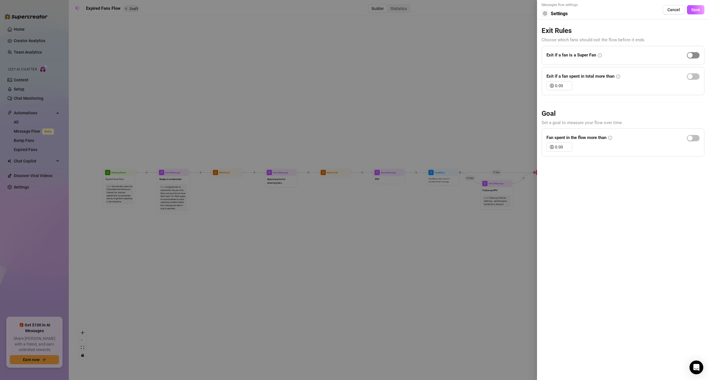
click at [695, 56] on span "button" at bounding box center [693, 55] width 13 height 6
click at [566, 85] on span "Decrease Value" at bounding box center [568, 87] width 6 height 5
click at [557, 84] on input "0.00" at bounding box center [563, 85] width 17 height 9
click at [556, 83] on input "0.00" at bounding box center [563, 85] width 17 height 9
click at [557, 84] on input "0.00" at bounding box center [563, 85] width 17 height 9
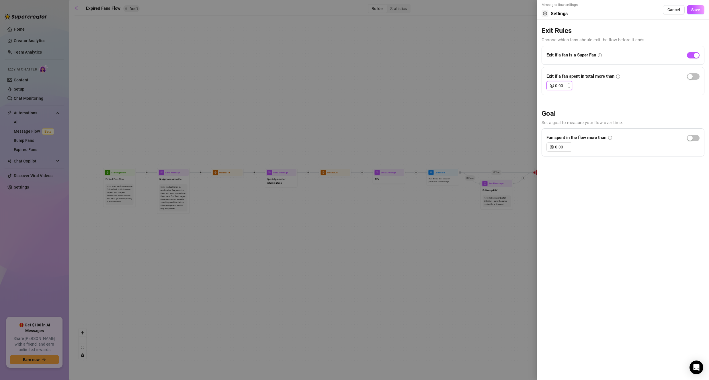
click at [557, 84] on input "0.00" at bounding box center [563, 85] width 17 height 9
click at [636, 189] on div "Messages flow settings Settings Cancel Save Exit Rules Choose which fans should…" at bounding box center [623, 190] width 172 height 380
click at [566, 146] on span "Increase Value" at bounding box center [568, 145] width 6 height 4
click at [560, 145] on input "0.01" at bounding box center [563, 147] width 17 height 9
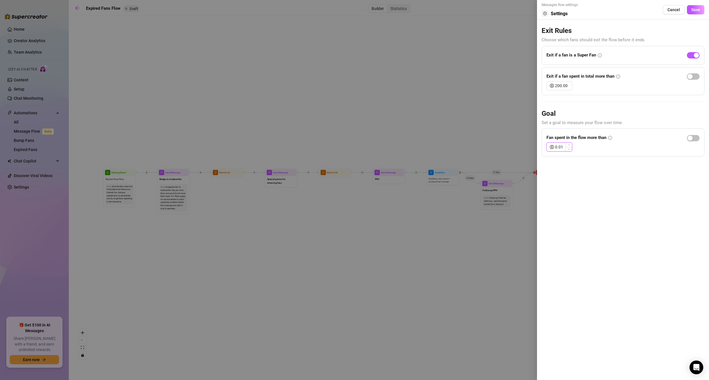
click at [560, 145] on input "0.01" at bounding box center [563, 147] width 17 height 9
click at [599, 201] on div "Messages flow settings Settings Cancel Save Exit Rules Choose which fans should…" at bounding box center [623, 190] width 172 height 380
click at [697, 76] on span "button" at bounding box center [693, 76] width 13 height 6
click at [697, 76] on div "button" at bounding box center [695, 76] width 5 height 5
click at [566, 87] on span "Decrease Value" at bounding box center [568, 87] width 6 height 5
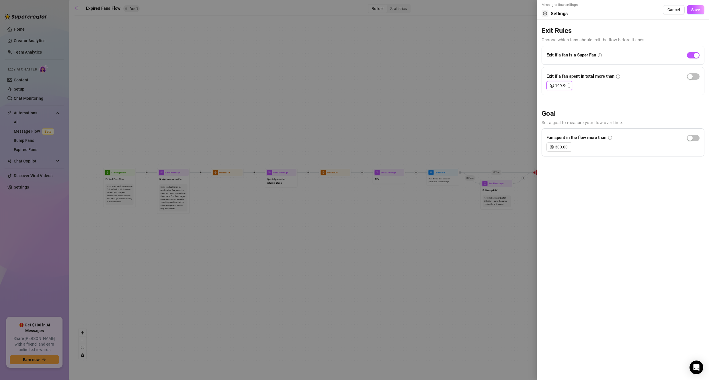
click at [560, 86] on input "199.99" at bounding box center [563, 85] width 17 height 9
click at [662, 231] on div "Messages flow settings Settings Cancel Save Exit Rules Choose which fans should…" at bounding box center [623, 190] width 172 height 380
click at [694, 140] on span "button" at bounding box center [693, 138] width 13 height 6
click at [699, 12] on button "Save" at bounding box center [695, 9] width 17 height 9
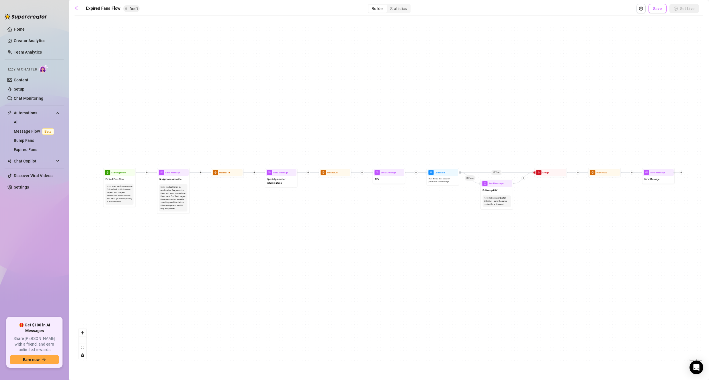
click at [657, 8] on span "Save" at bounding box center [657, 8] width 9 height 5
click at [593, 41] on span "Upgrade" at bounding box center [600, 41] width 15 height 5
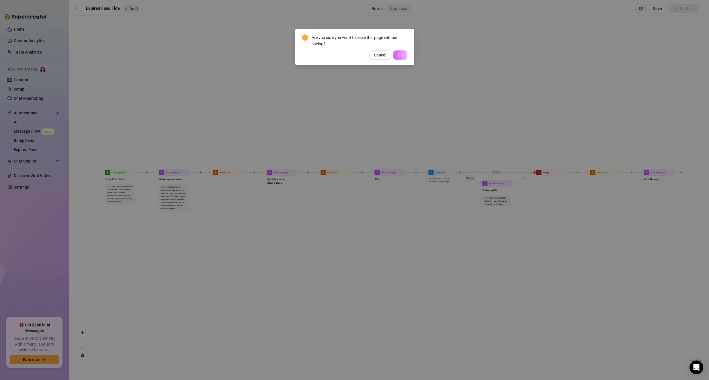
click at [400, 59] on button "OK" at bounding box center [400, 54] width 14 height 9
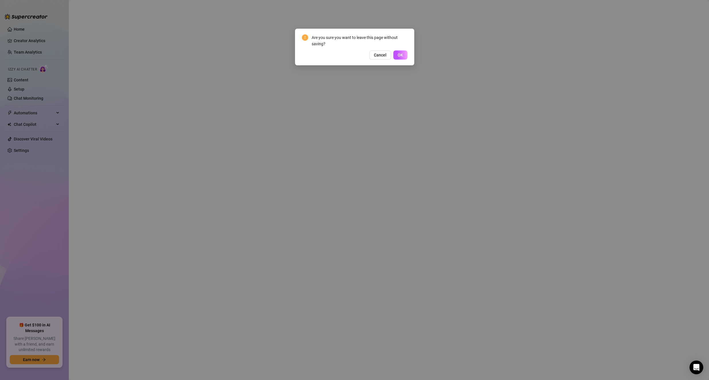
click at [400, 57] on span "OK" at bounding box center [399, 55] width 5 height 5
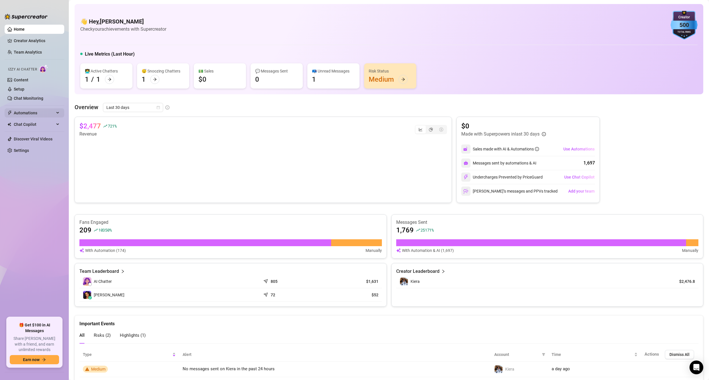
click at [24, 114] on span "Automations" at bounding box center [34, 112] width 41 height 9
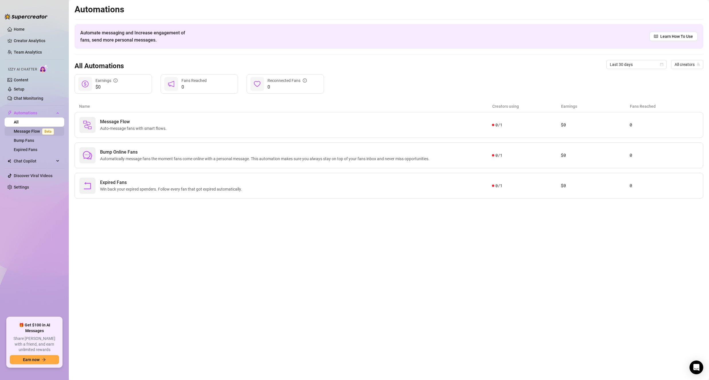
click at [32, 132] on link "Message Flow Beta" at bounding box center [35, 131] width 42 height 5
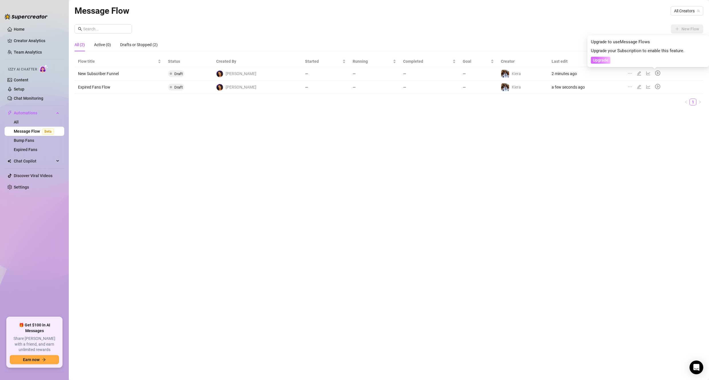
click at [597, 59] on span "Upgrade" at bounding box center [600, 60] width 15 height 5
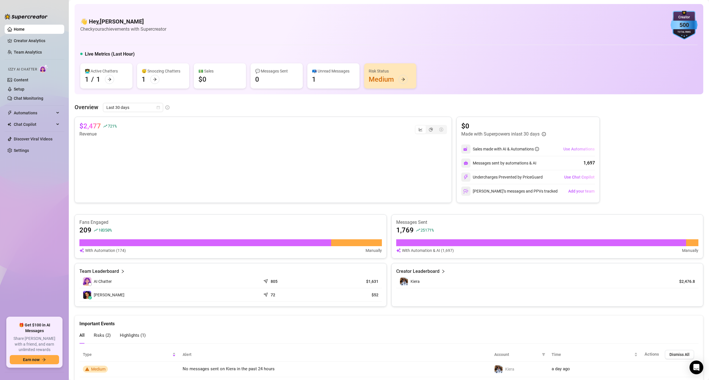
click at [586, 149] on span "Use Automations" at bounding box center [578, 149] width 31 height 5
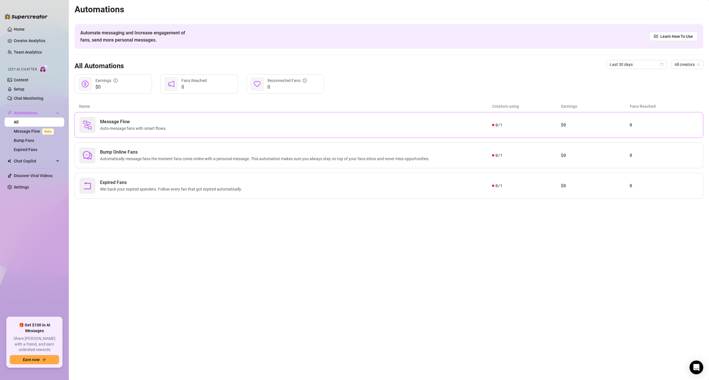
click at [255, 131] on div "Message Flow Auto-message fans with smart flows." at bounding box center [285, 125] width 412 height 16
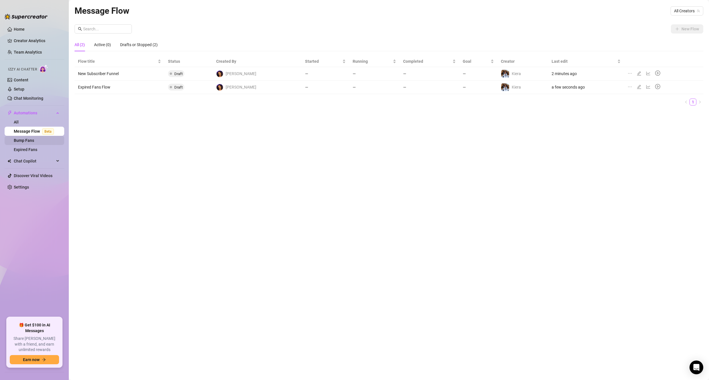
click at [23, 138] on link "Bump Fans" at bounding box center [24, 140] width 20 height 5
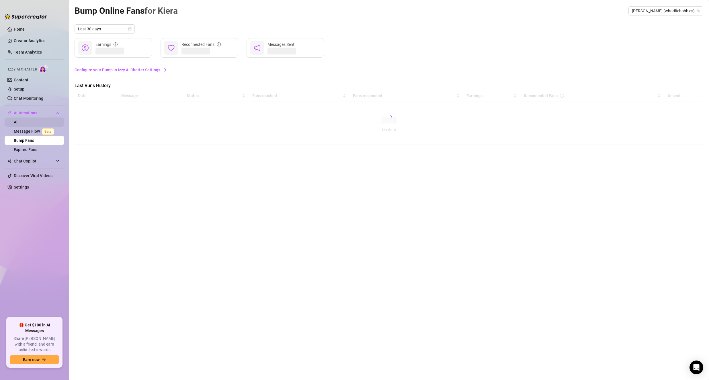
click at [19, 124] on link "All" at bounding box center [16, 122] width 5 height 5
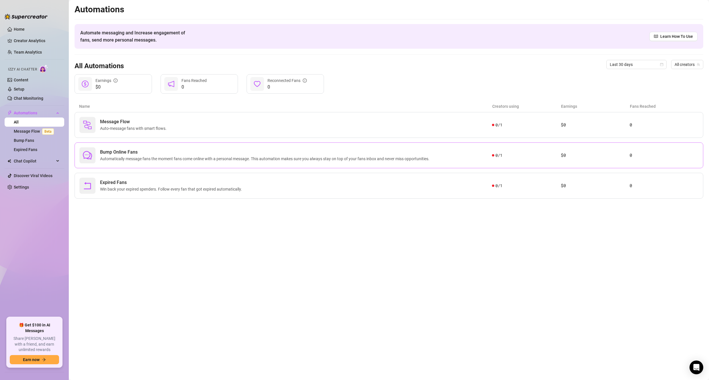
click at [177, 162] on div "Bump Online Fans Automatically message fans the moment fans come online with a …" at bounding box center [285, 155] width 412 height 16
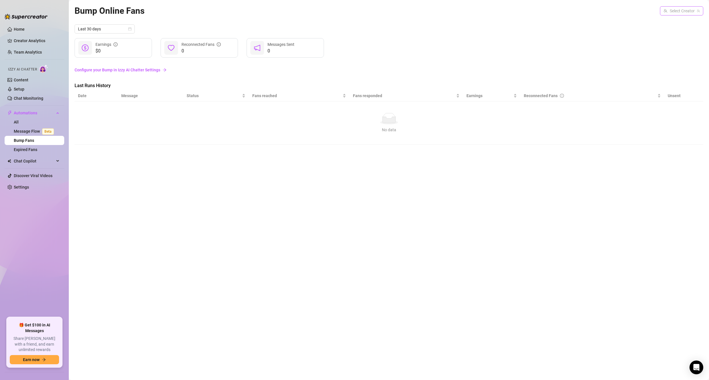
click at [669, 10] on input "search" at bounding box center [678, 11] width 31 height 9
click at [669, 19] on div "[PERSON_NAME] ( whorifichobbies )" at bounding box center [672, 22] width 52 height 7
click at [103, 120] on div "No data" at bounding box center [388, 118] width 617 height 11
click at [278, 126] on div "No data No data" at bounding box center [388, 123] width 617 height 20
click at [353, 122] on div "No data" at bounding box center [388, 118] width 617 height 11
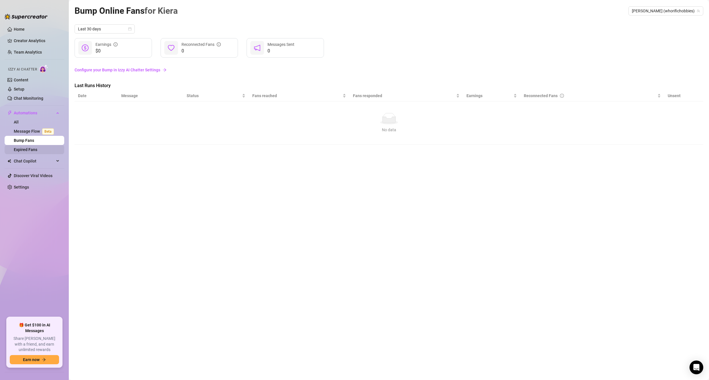
click at [34, 151] on link "Expired Fans" at bounding box center [25, 149] width 23 height 5
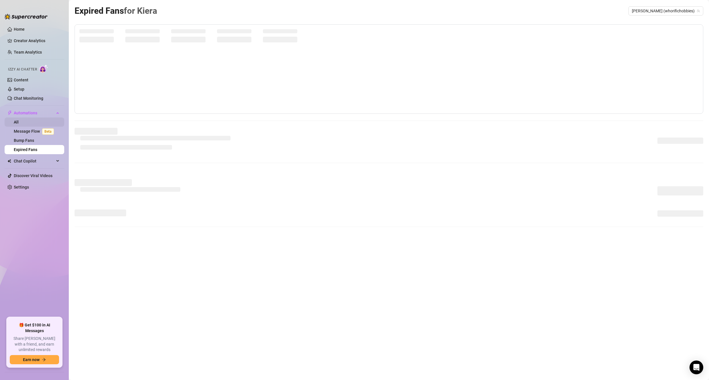
click at [19, 120] on link "All" at bounding box center [16, 122] width 5 height 5
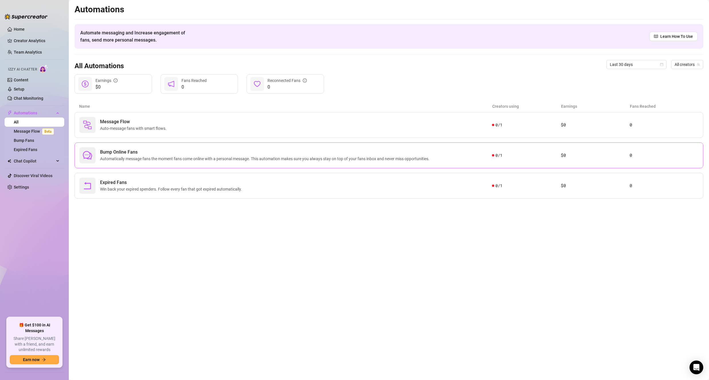
click at [167, 155] on span "Bump Online Fans" at bounding box center [266, 152] width 332 height 7
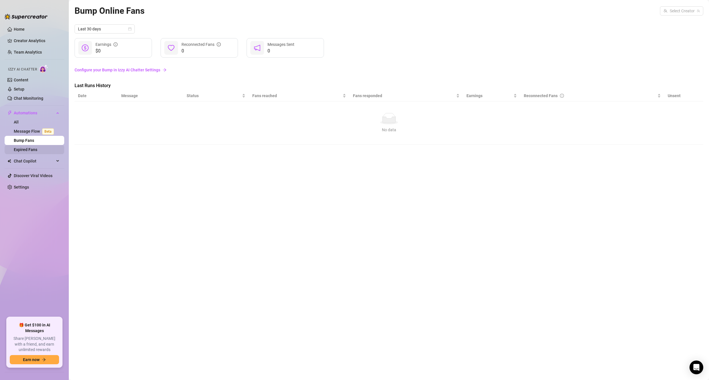
click at [21, 152] on link "Expired Fans" at bounding box center [25, 149] width 23 height 5
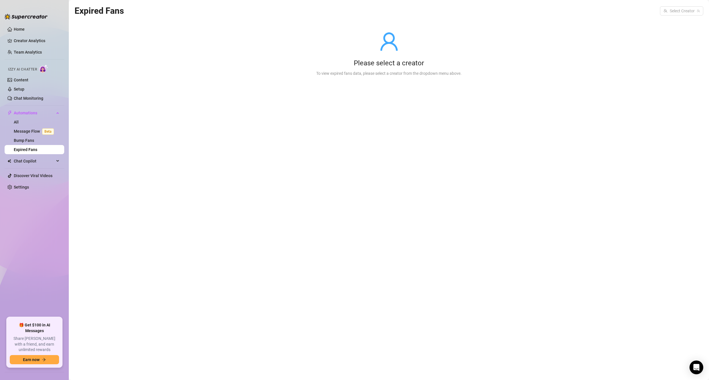
click at [398, 116] on div "Expired Fans Select Creator Please select a creator To view expired fans data, …" at bounding box center [389, 183] width 628 height 359
click at [692, 16] on div "Expired Fans Select Creator" at bounding box center [389, 10] width 628 height 13
click at [689, 13] on input "search" at bounding box center [678, 11] width 31 height 9
click at [667, 23] on span "( whorifichobbies )" at bounding box center [682, 22] width 31 height 6
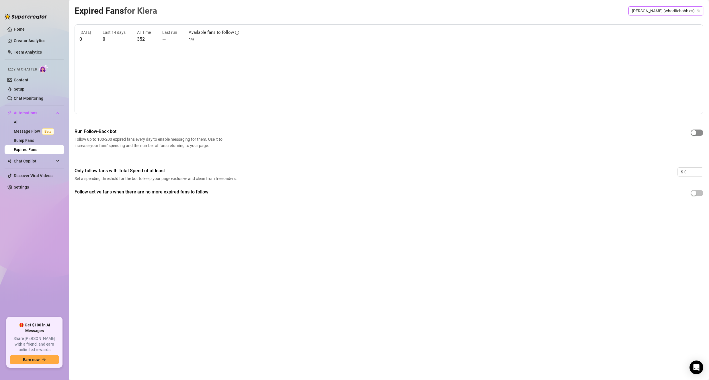
click at [695, 132] on div "button" at bounding box center [693, 132] width 5 height 5
click at [697, 173] on span "Decrease Value" at bounding box center [699, 173] width 6 height 5
click at [691, 173] on input "0" at bounding box center [693, 172] width 19 height 9
click at [471, 281] on div "Expired Fans for [PERSON_NAME] [PERSON_NAME] (whorifichobbies) [DATE] 0 Last 14…" at bounding box center [389, 183] width 628 height 359
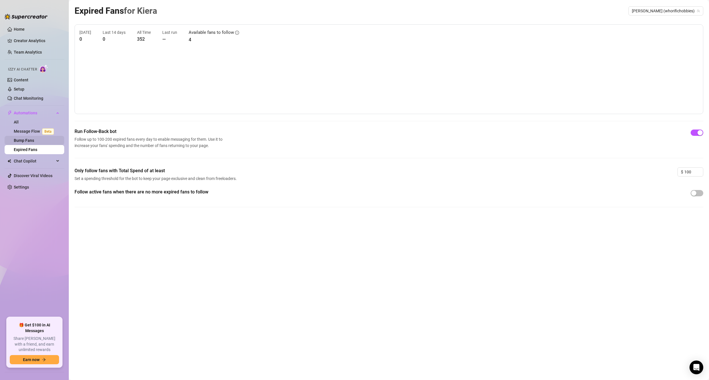
click at [26, 140] on link "Bump Fans" at bounding box center [24, 140] width 20 height 5
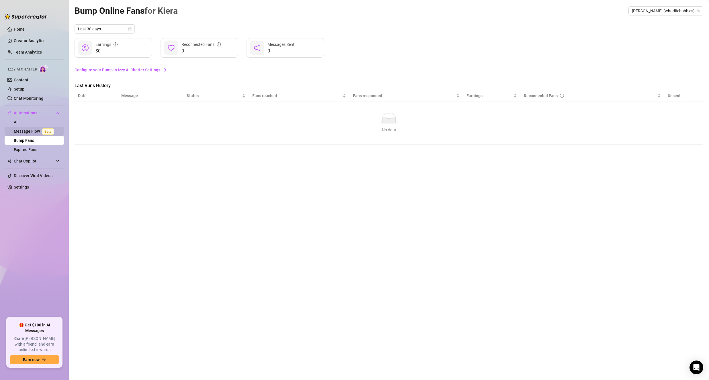
click at [28, 130] on link "Message Flow Beta" at bounding box center [35, 131] width 42 height 5
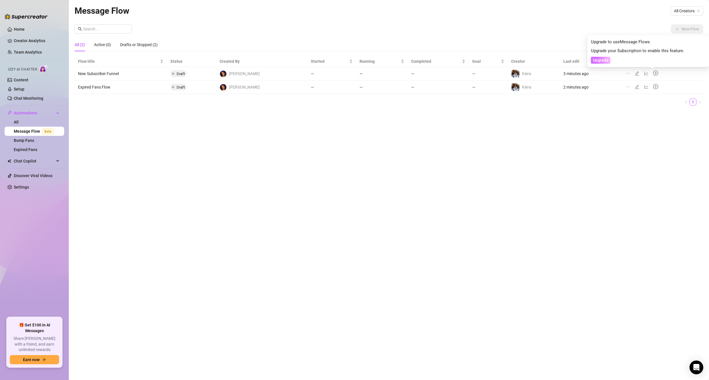
click at [606, 61] on span "Upgrade" at bounding box center [600, 60] width 15 height 5
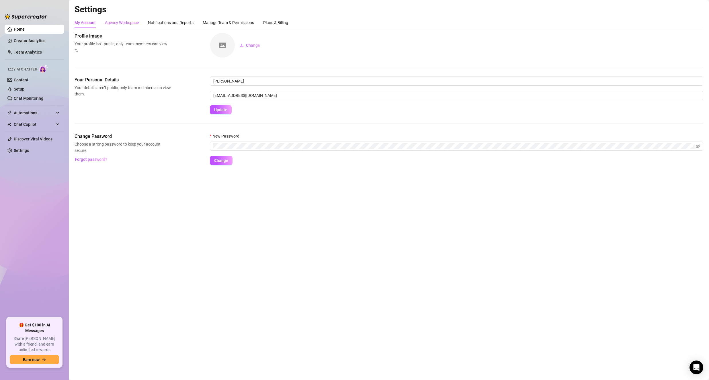
click at [134, 21] on div "Agency Workspace" at bounding box center [122, 22] width 34 height 6
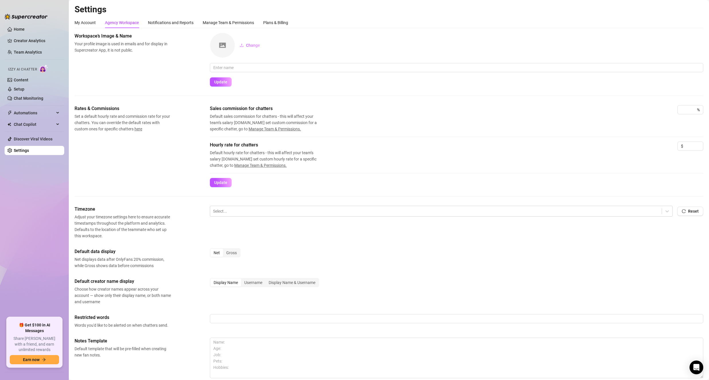
click at [279, 17] on div "Settings My Account Agency Workspace Notifications and Reports Manage Team & Pe…" at bounding box center [389, 209] width 628 height 410
click at [280, 19] on div "Plans & Billing" at bounding box center [275, 22] width 25 height 6
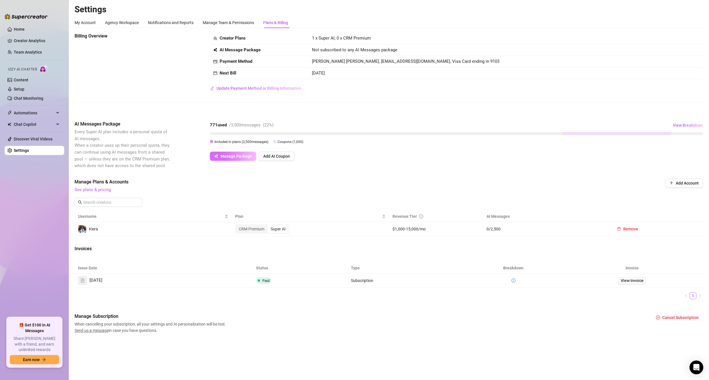
click at [227, 156] on span "Manage Package" at bounding box center [236, 156] width 32 height 5
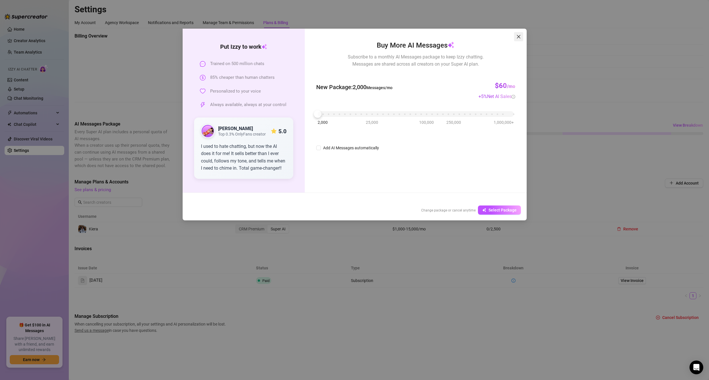
click at [522, 34] on button "Close" at bounding box center [518, 36] width 9 height 9
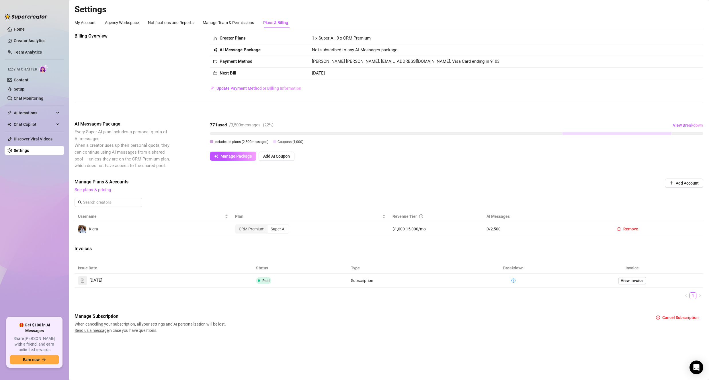
click at [226, 15] on div "Settings My Account Agency Workspace Notifications and Reports Manage Team & Pe…" at bounding box center [389, 172] width 628 height 336
click at [226, 24] on div "Manage Team & Permissions" at bounding box center [228, 22] width 51 height 6
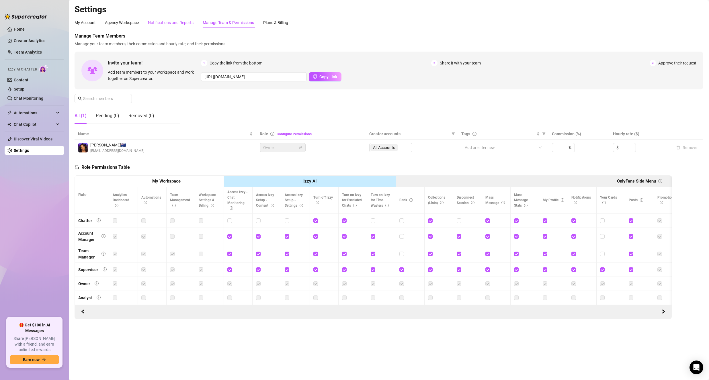
click at [175, 24] on div "Notifications and Reports" at bounding box center [171, 22] width 46 height 6
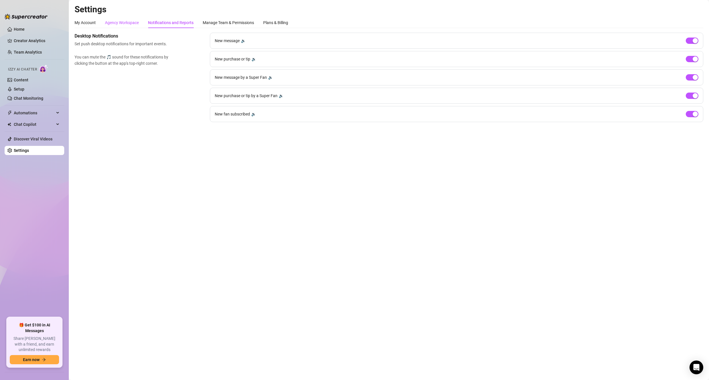
click at [134, 24] on div "Agency Workspace" at bounding box center [122, 22] width 34 height 6
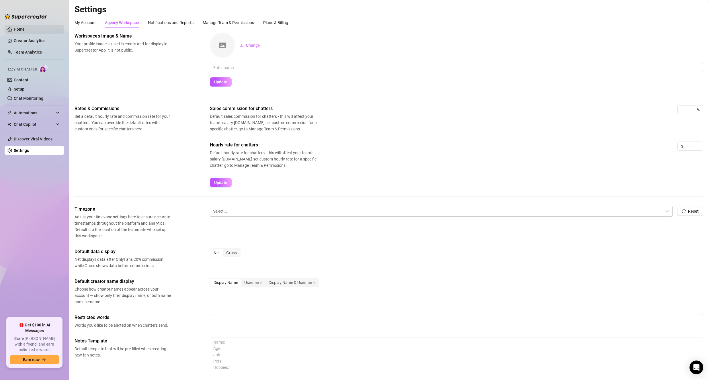
click at [25, 30] on link "Home" at bounding box center [19, 29] width 11 height 5
